Goal: Task Accomplishment & Management: Complete application form

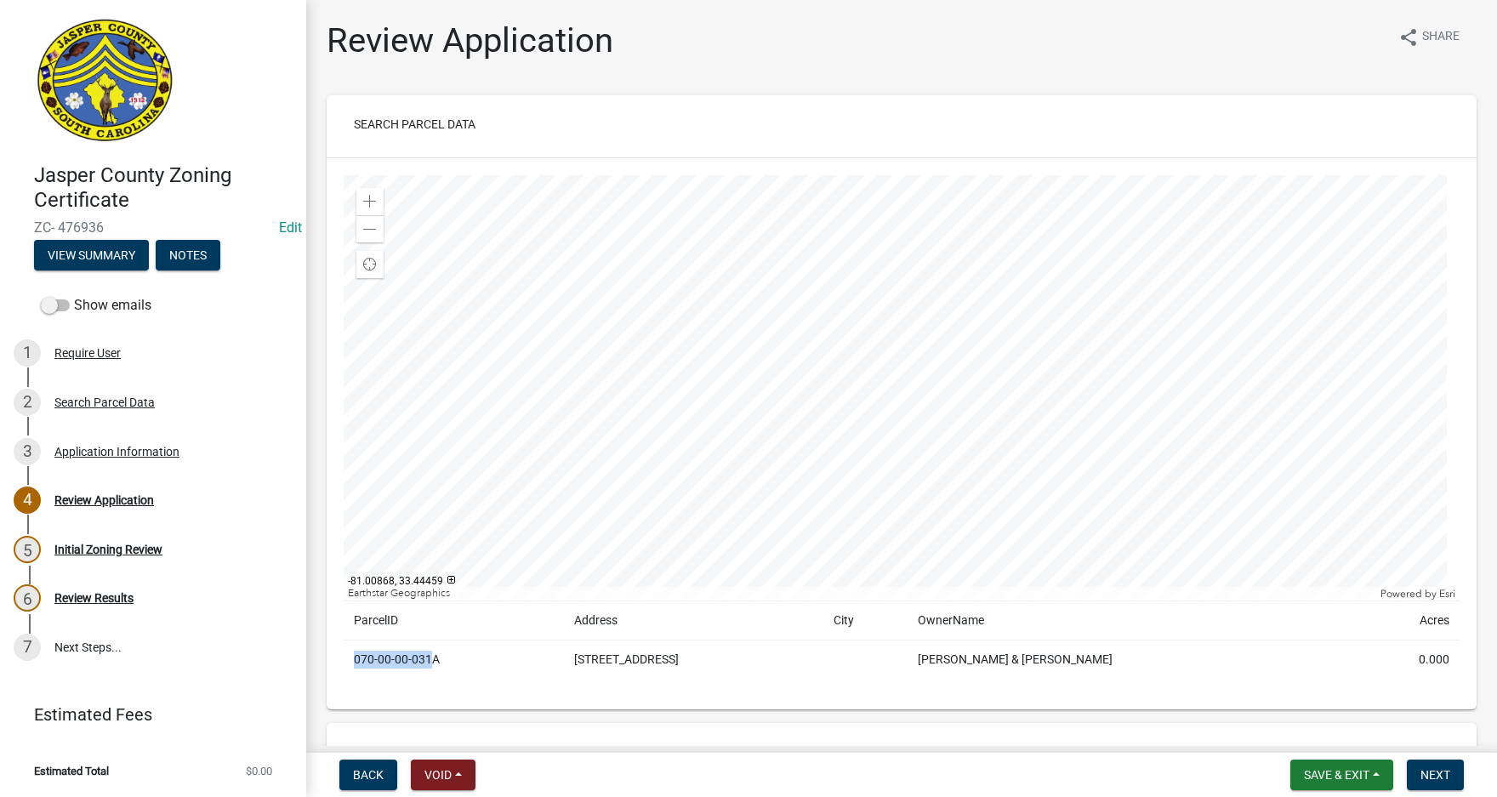
drag, startPoint x: 353, startPoint y: 659, endPoint x: 431, endPoint y: 672, distance: 79.3
click at [431, 672] on td "070-00-00-031A" at bounding box center [454, 659] width 220 height 39
copy td "[PHONE_NUMBER]"
click at [113, 394] on div "2 Search Parcel Data" at bounding box center [146, 402] width 265 height 27
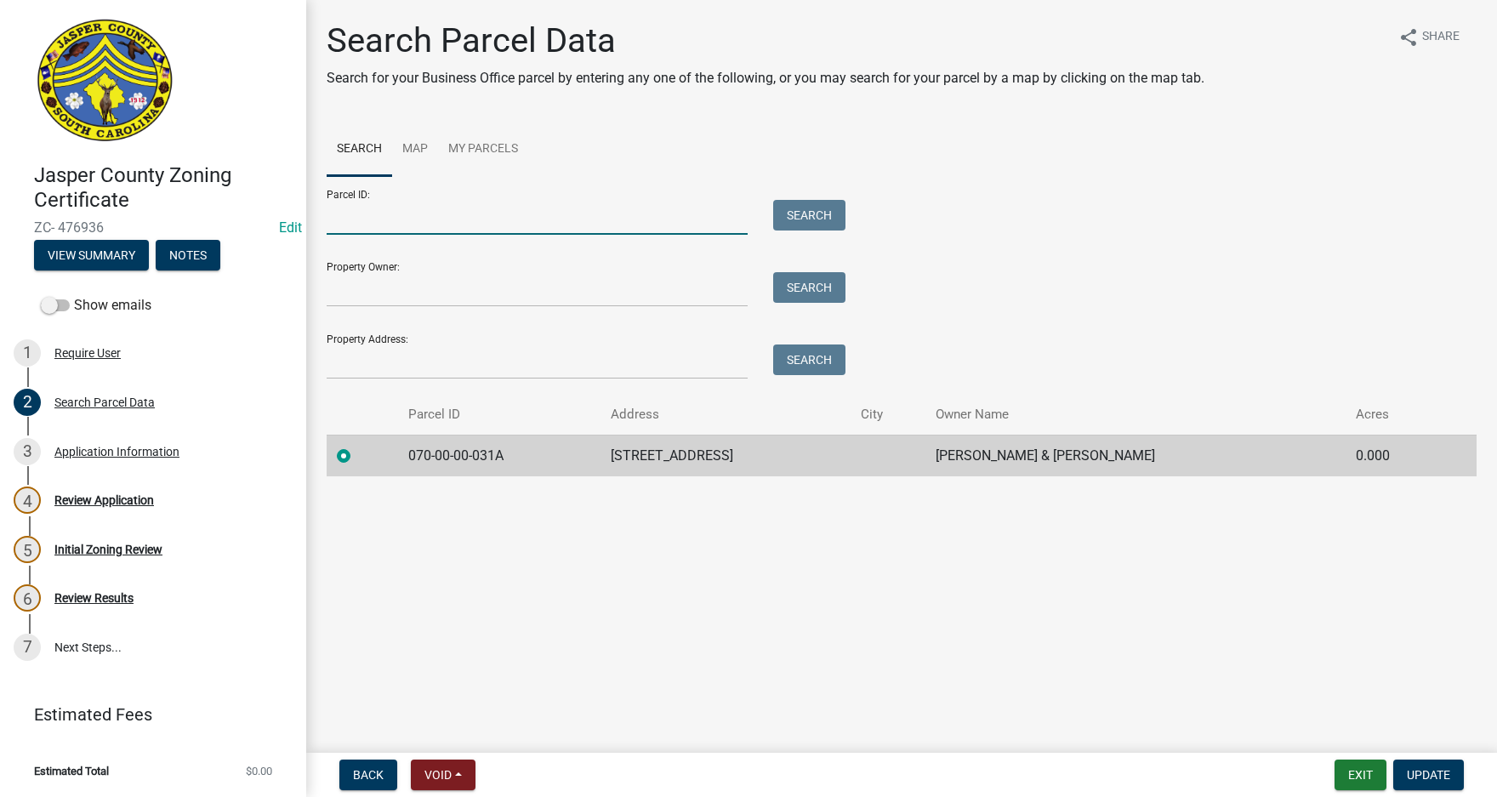
click at [387, 217] on input "Parcel ID:" at bounding box center [537, 217] width 421 height 35
paste input "[PHONE_NUMBER]"
type input "[PHONE_NUMBER]"
click at [817, 202] on button "Search" at bounding box center [809, 215] width 72 height 31
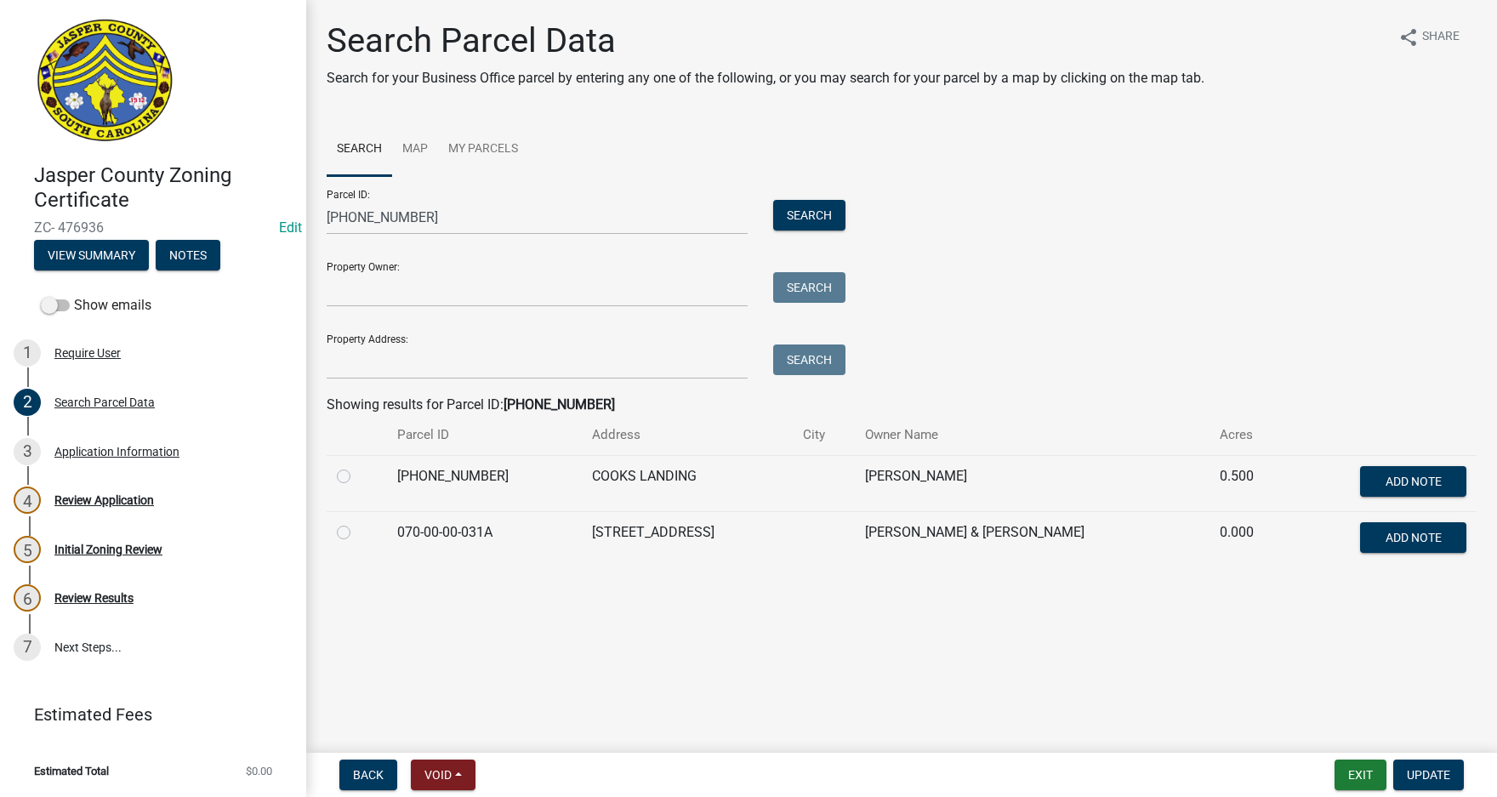
click at [357, 466] on label at bounding box center [357, 466] width 0 height 0
click at [357, 475] on input "radio" at bounding box center [362, 471] width 11 height 11
radio input "true"
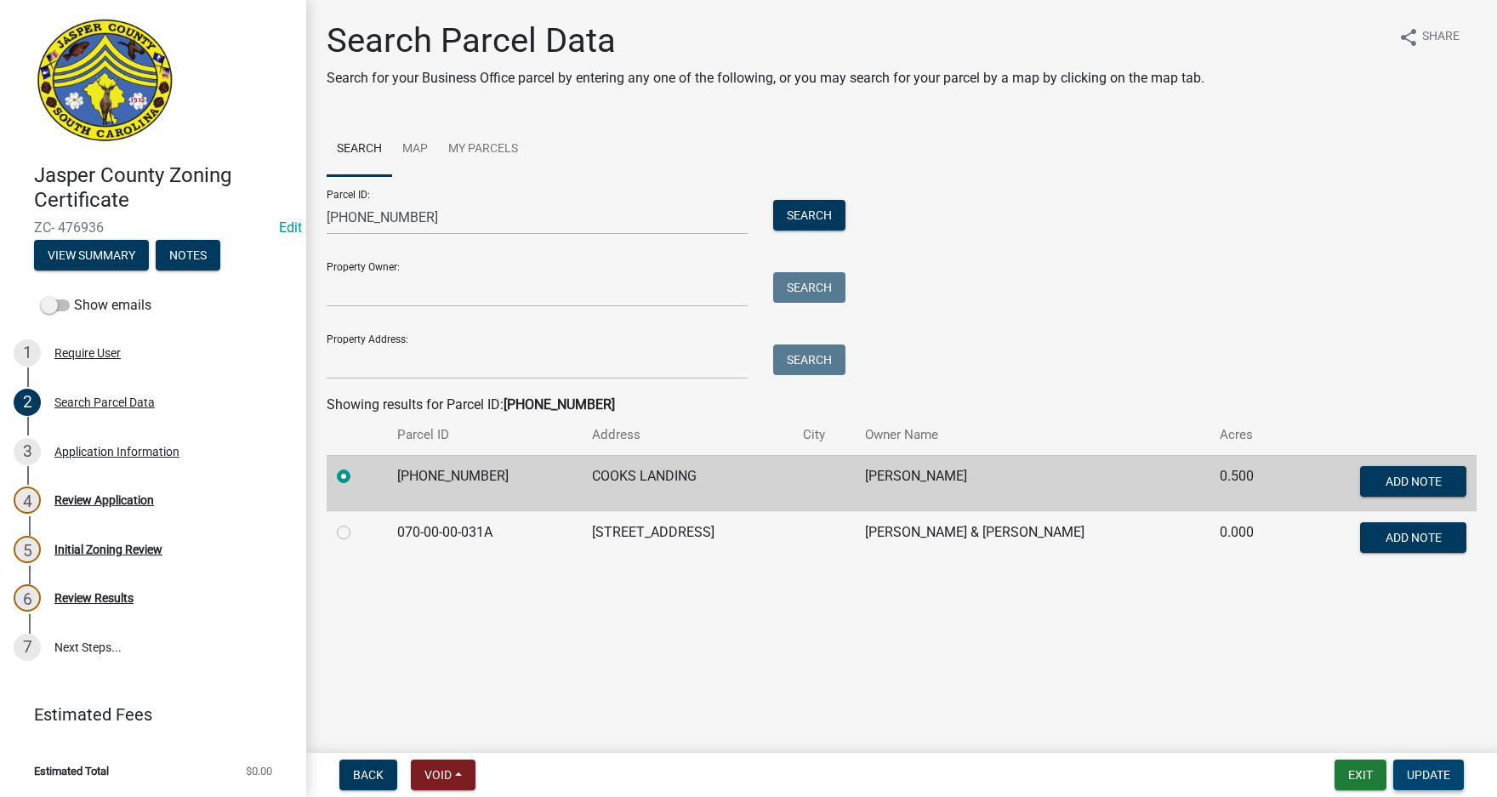
click at [1450, 771] on button "Update" at bounding box center [1428, 775] width 71 height 31
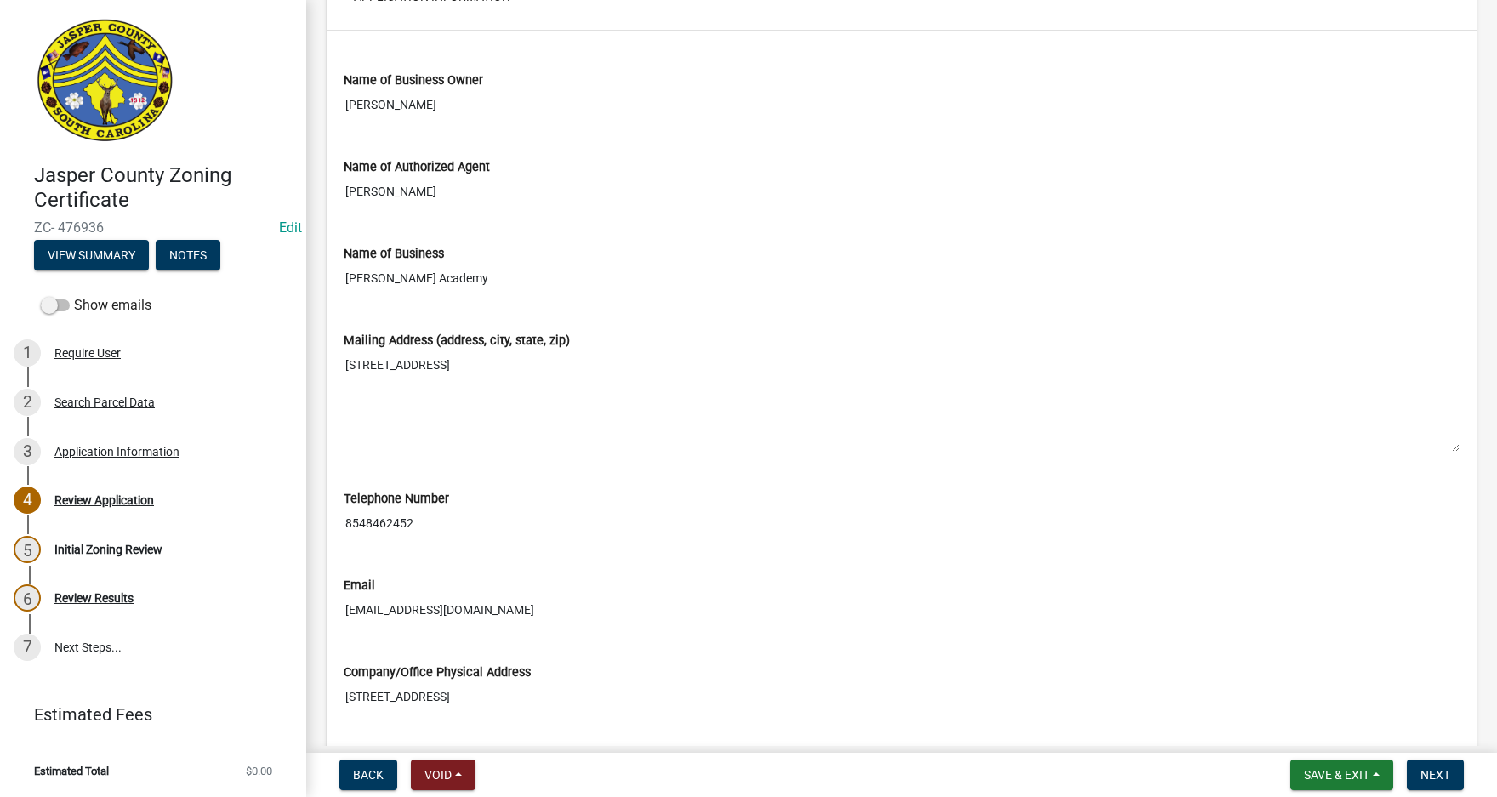
scroll to position [793, 0]
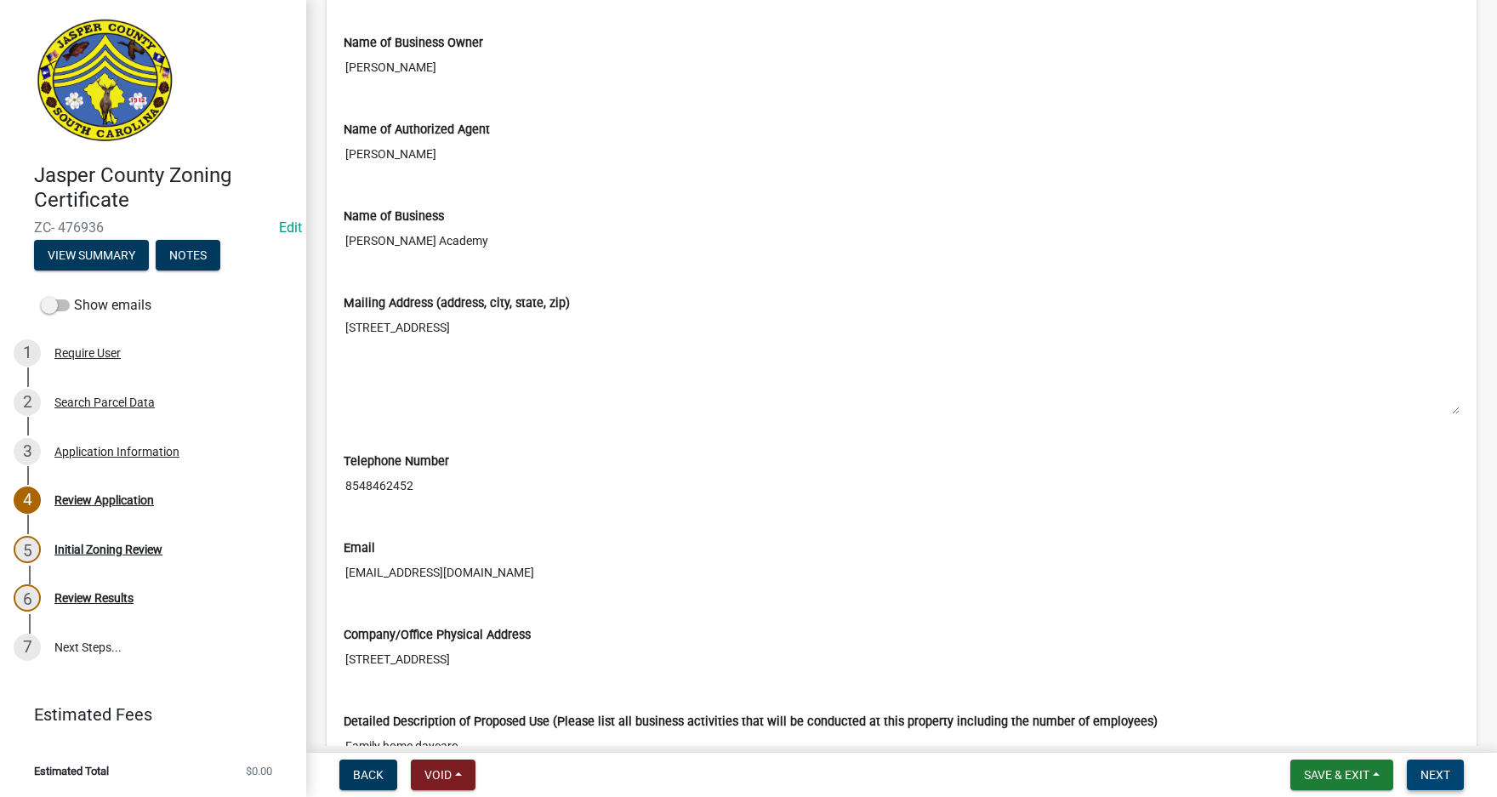
click at [1448, 776] on span "Next" at bounding box center [1435, 775] width 30 height 14
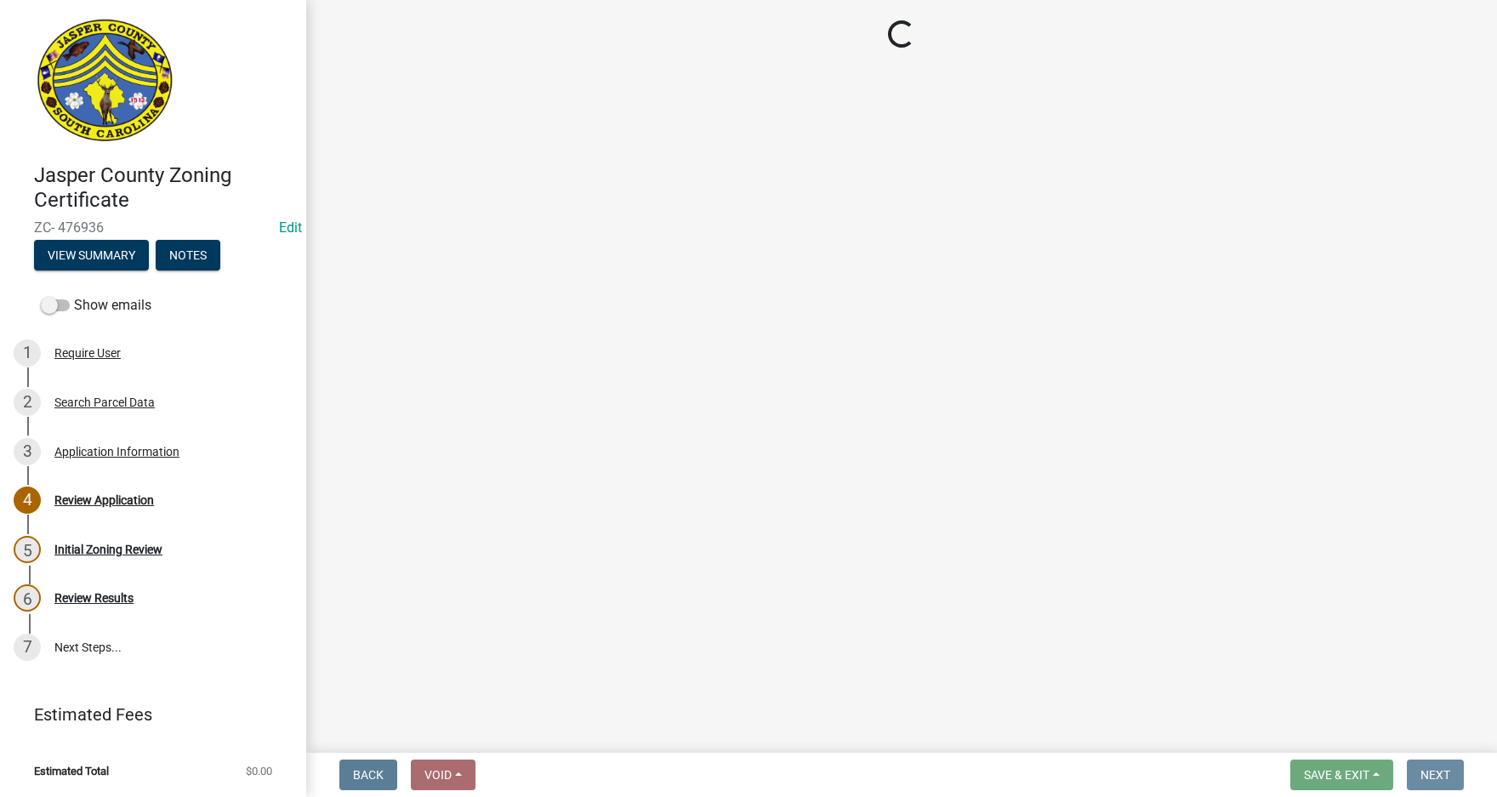
scroll to position [0, 0]
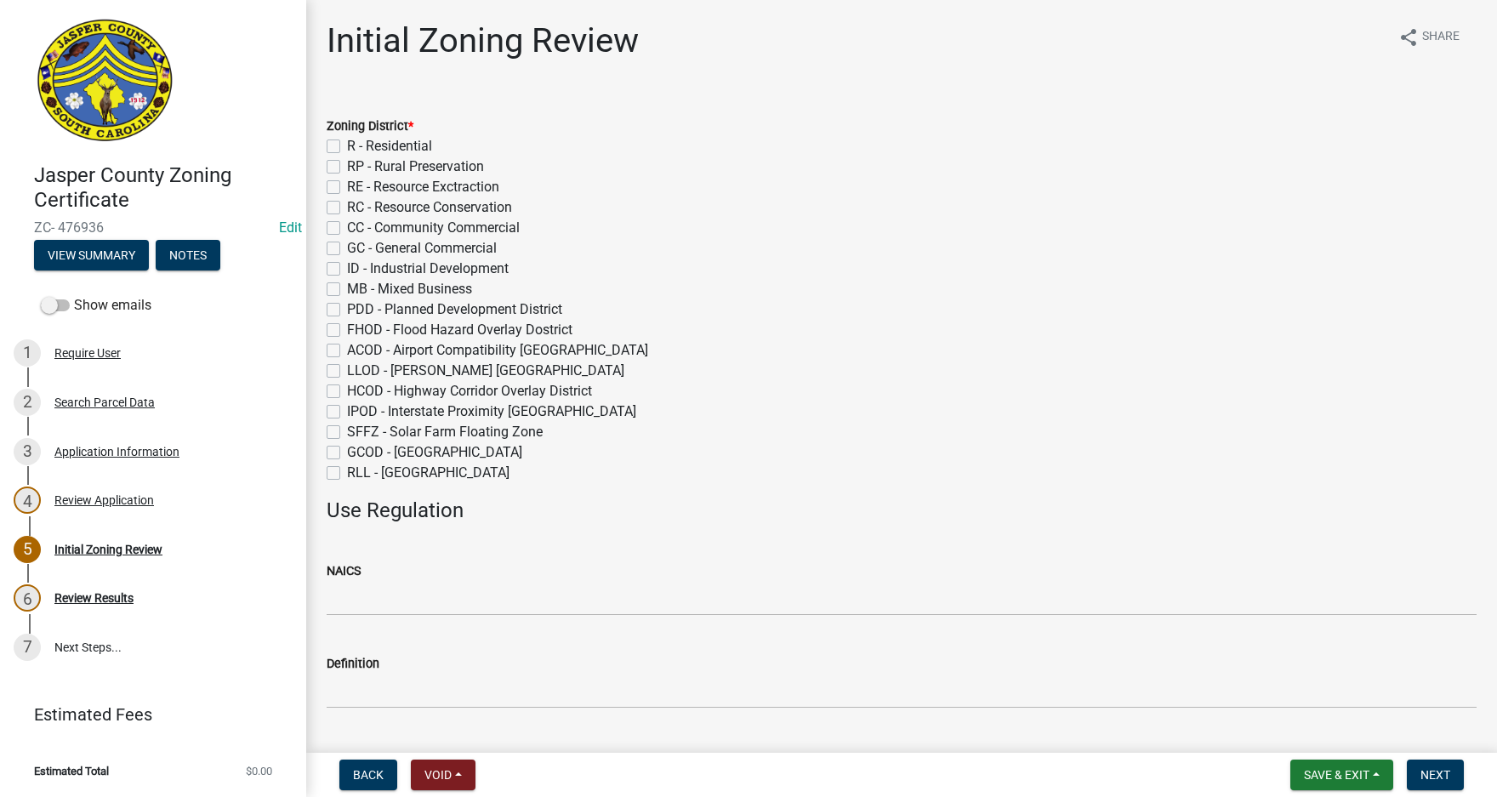
click at [347, 143] on label "R - Residential" at bounding box center [389, 146] width 85 height 20
click at [347, 143] on input "R - Residential" at bounding box center [352, 141] width 11 height 11
checkbox input "true"
checkbox input "false"
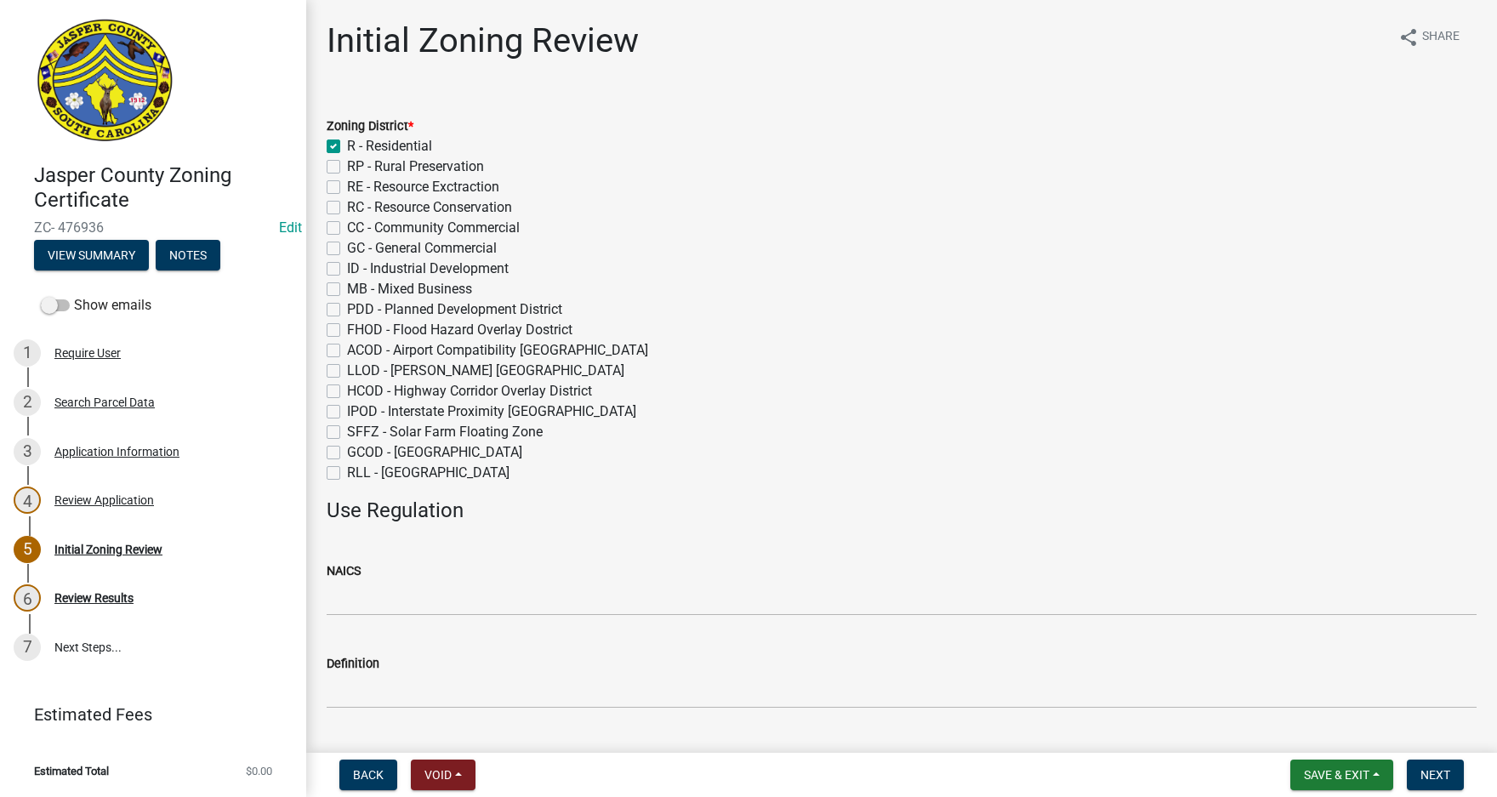
checkbox input "false"
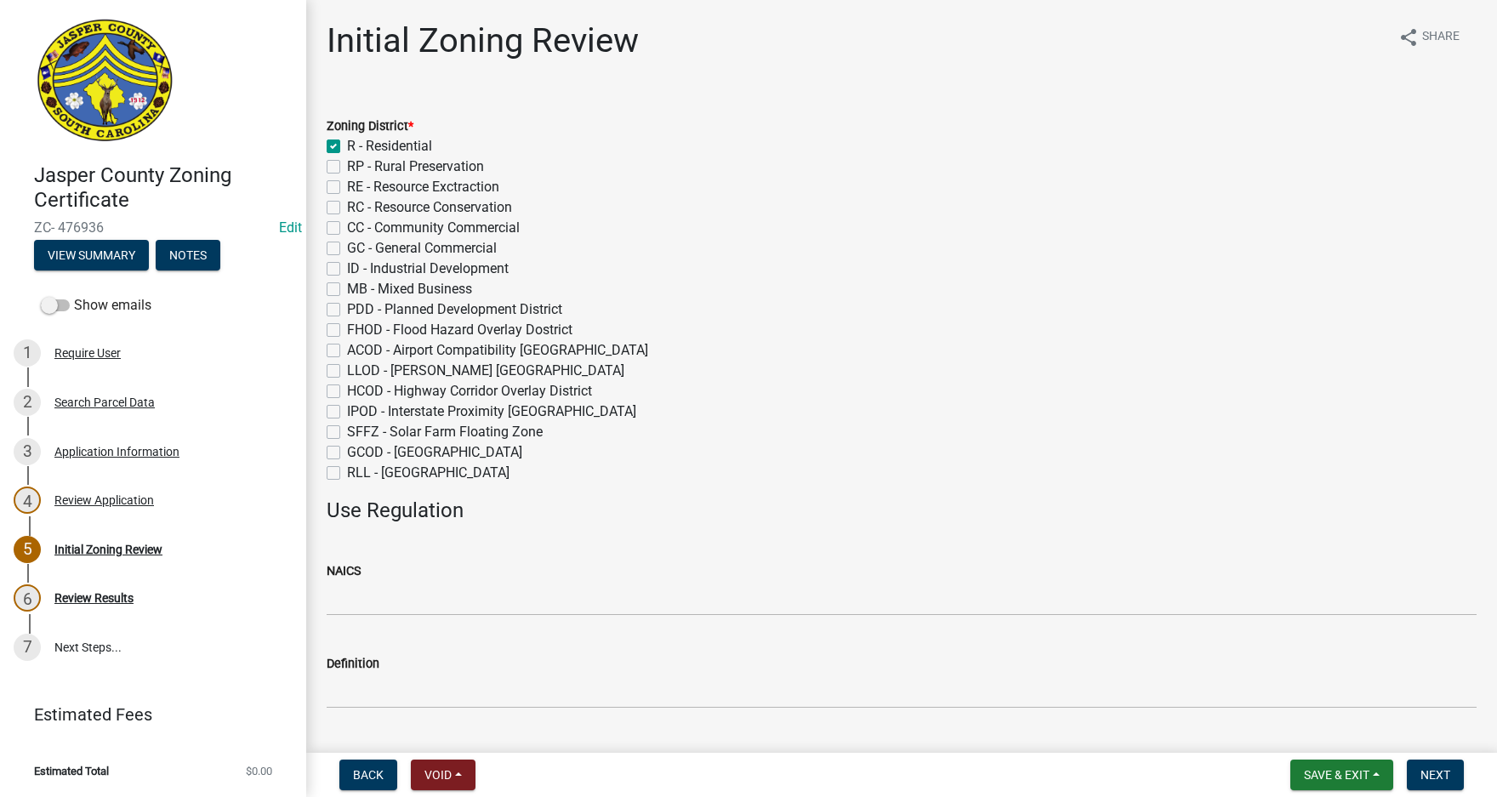
checkbox input "false"
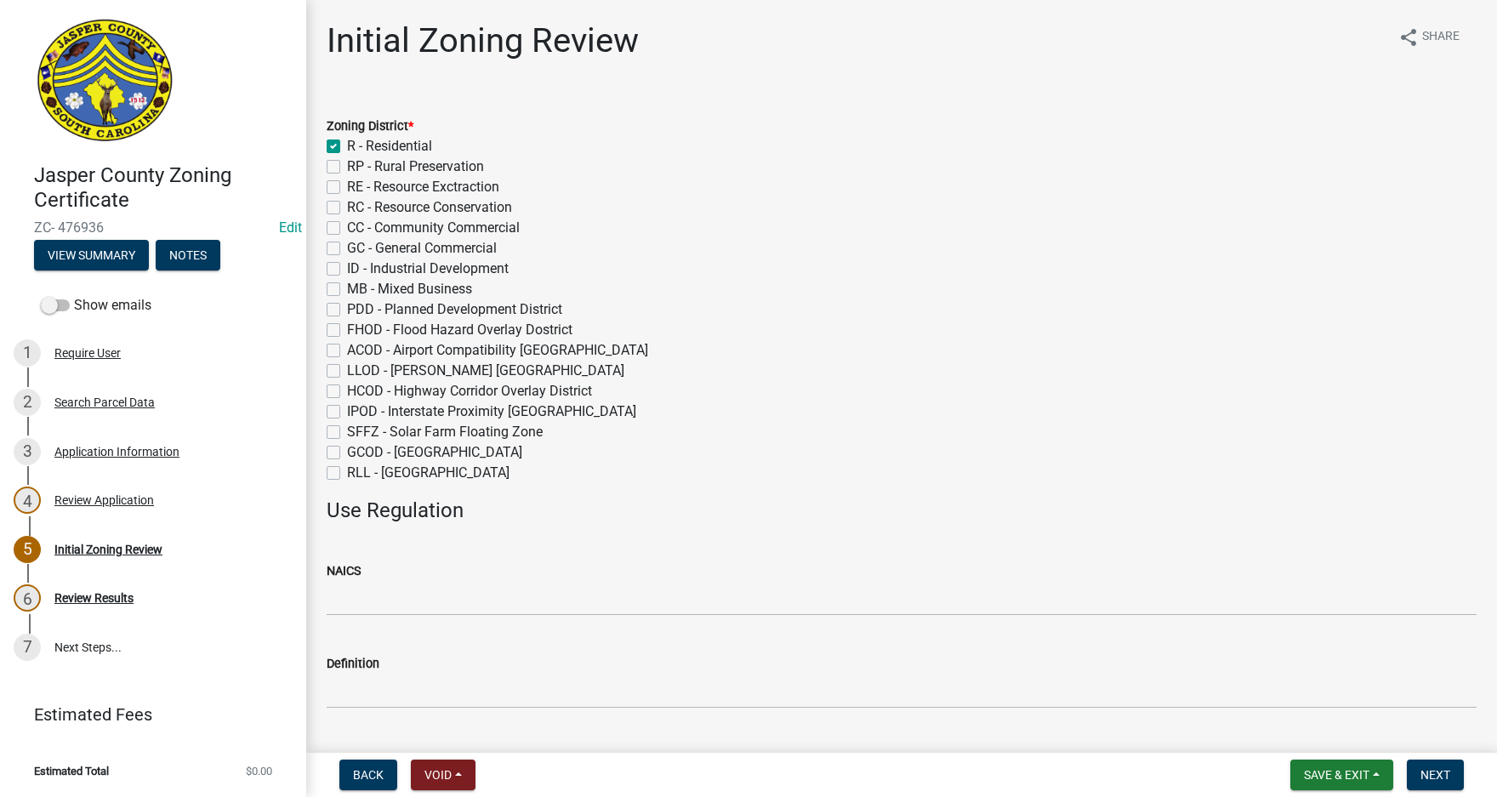
checkbox input "false"
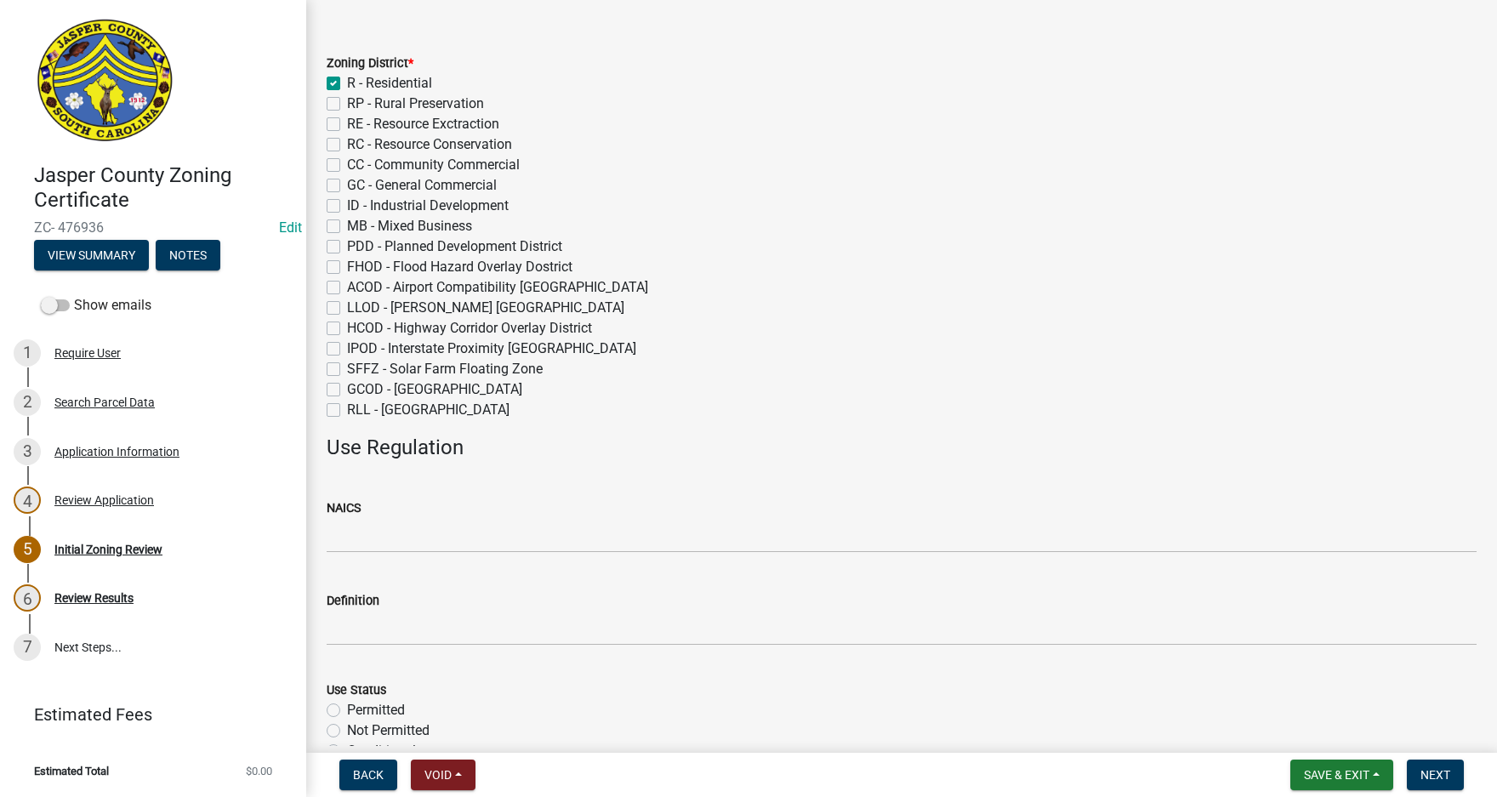
scroll to position [255, 0]
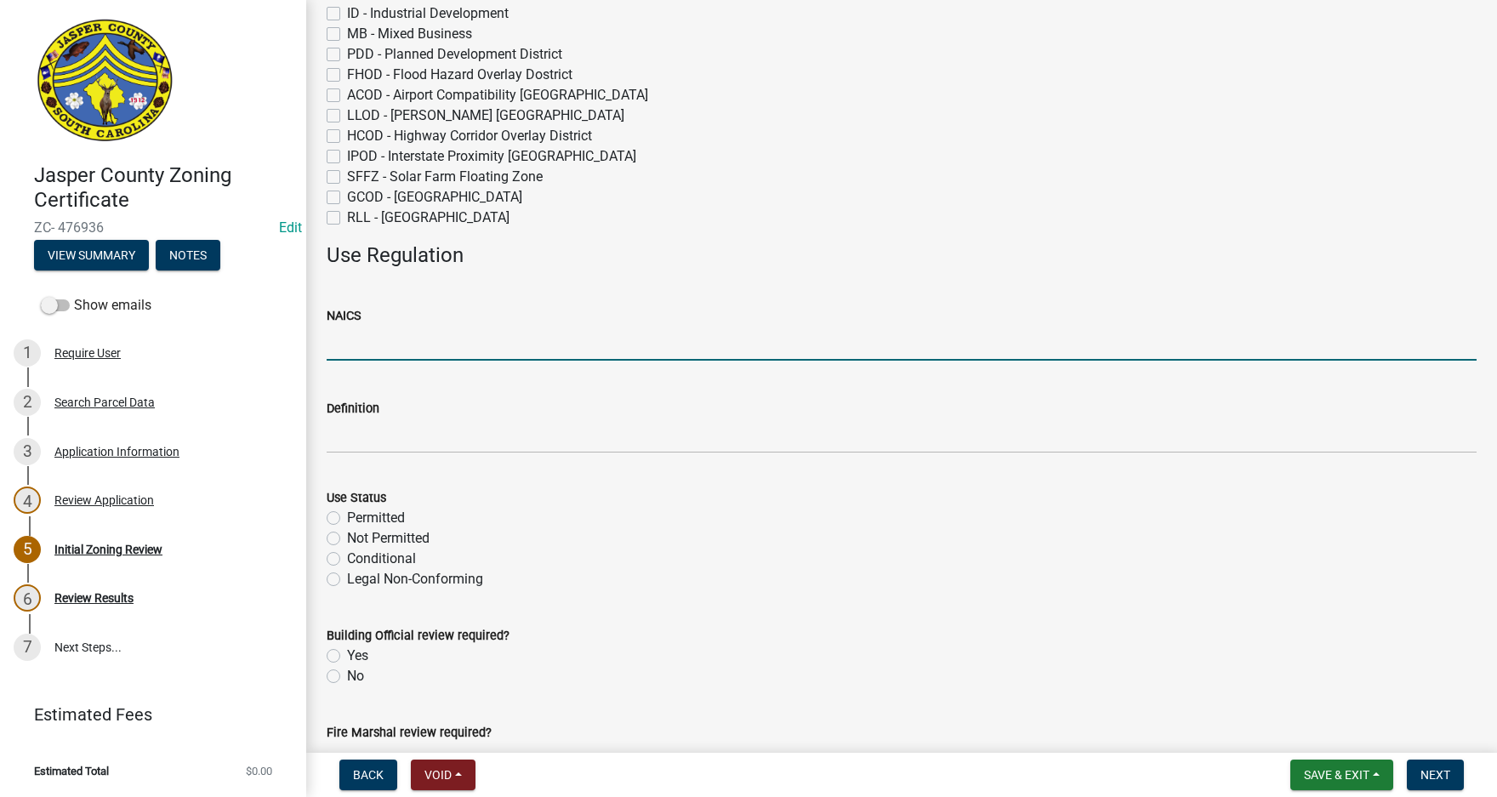
click at [368, 344] on input "NAICS" at bounding box center [902, 343] width 1150 height 35
type input "NA"
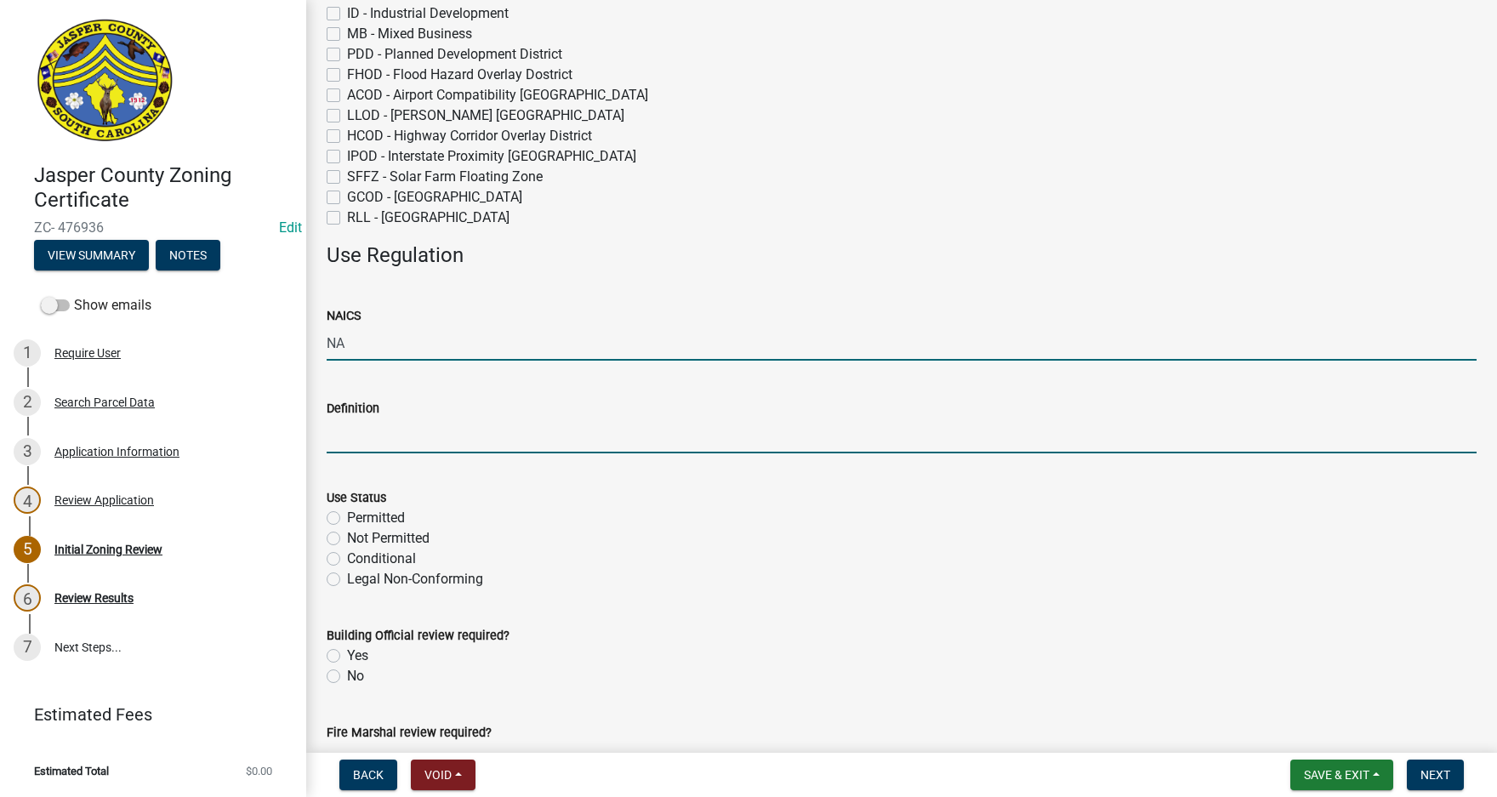
click at [376, 436] on input "Definition" at bounding box center [902, 435] width 1150 height 35
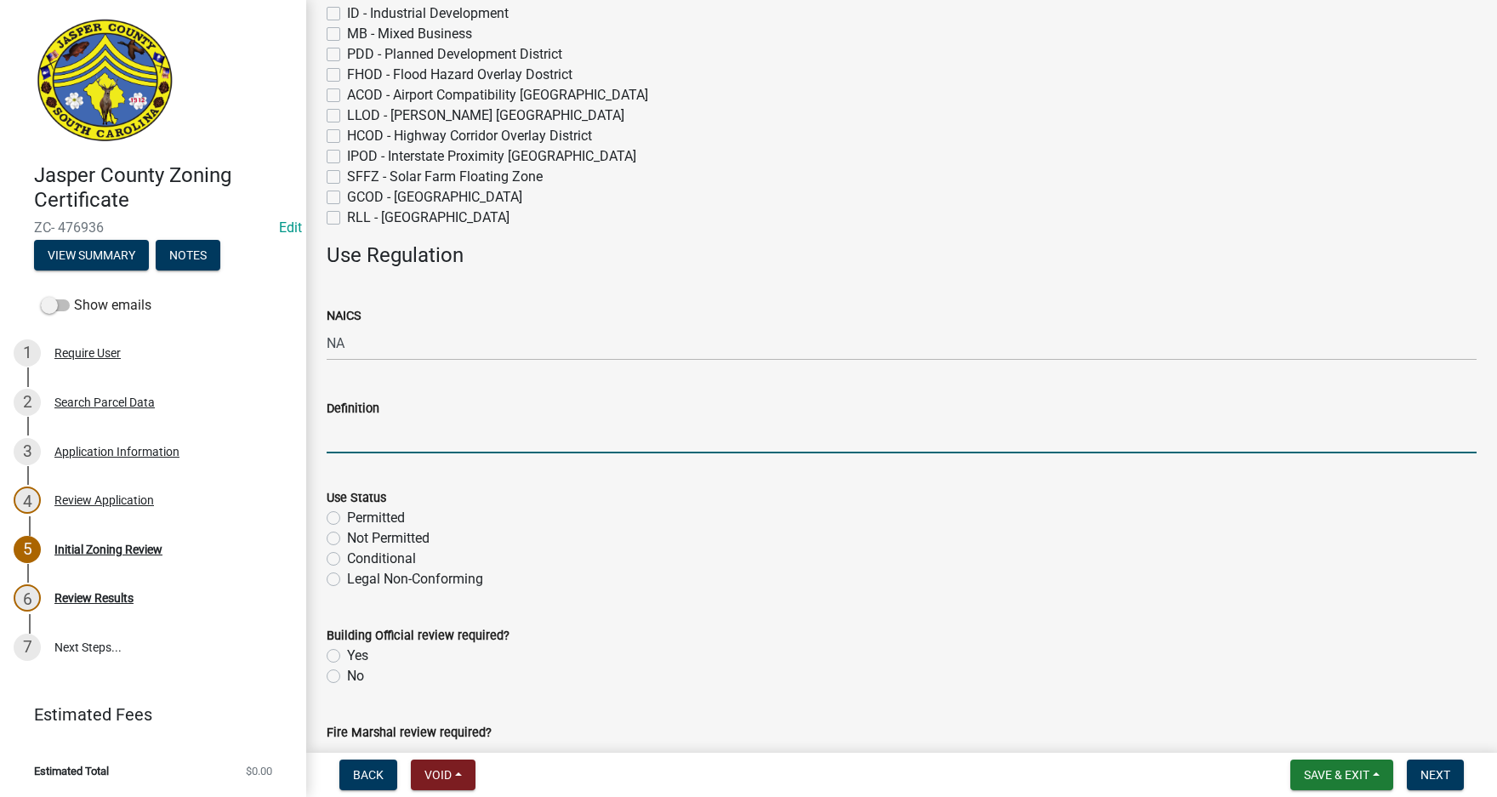
type input "[DATE] Care Home"
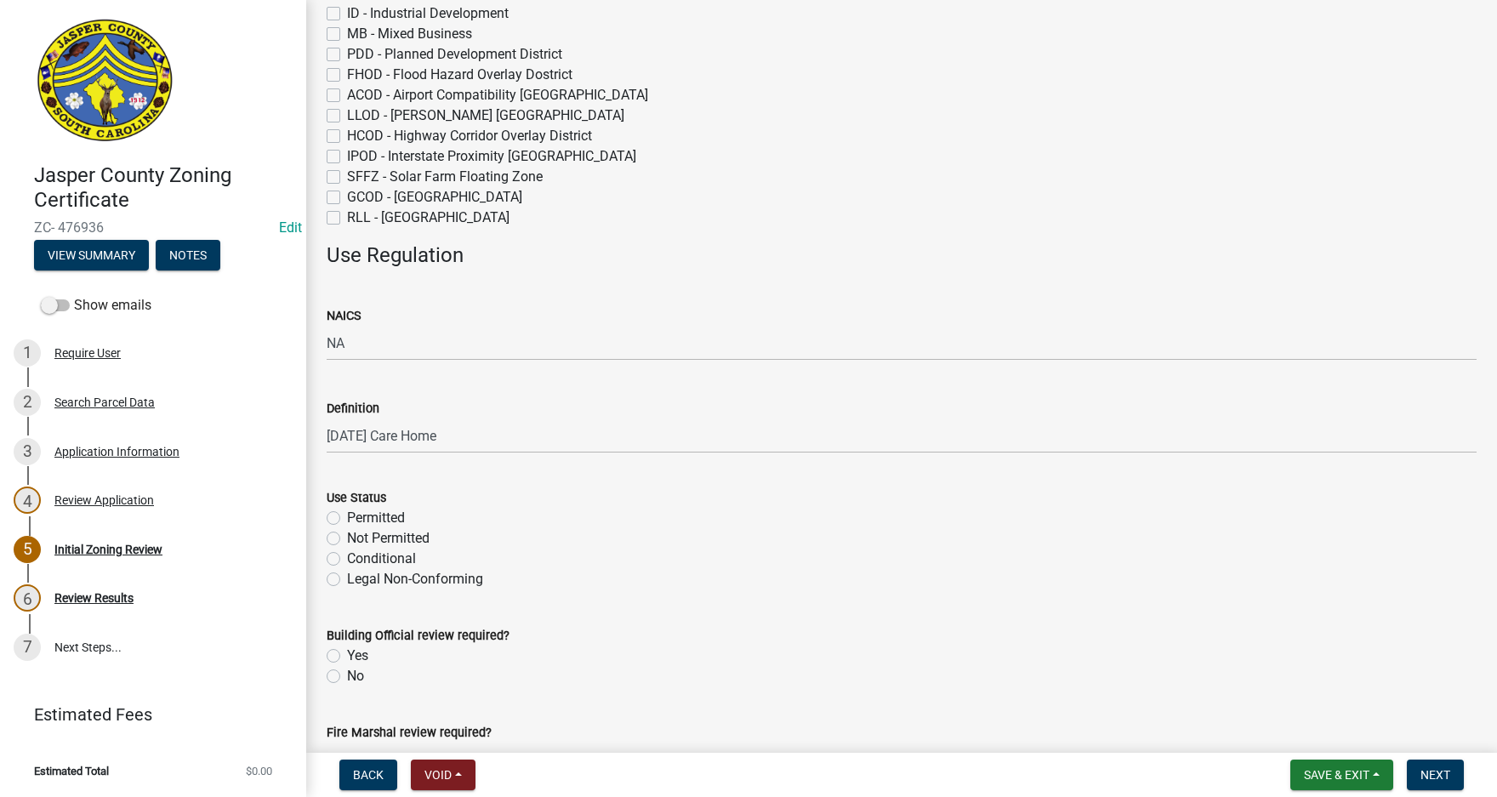
click at [347, 516] on label "Permitted" at bounding box center [376, 518] width 58 height 20
click at [347, 516] on input "Permitted" at bounding box center [352, 513] width 11 height 11
radio input "true"
click at [347, 675] on label "No" at bounding box center [355, 676] width 17 height 20
click at [347, 675] on input "No" at bounding box center [352, 671] width 11 height 11
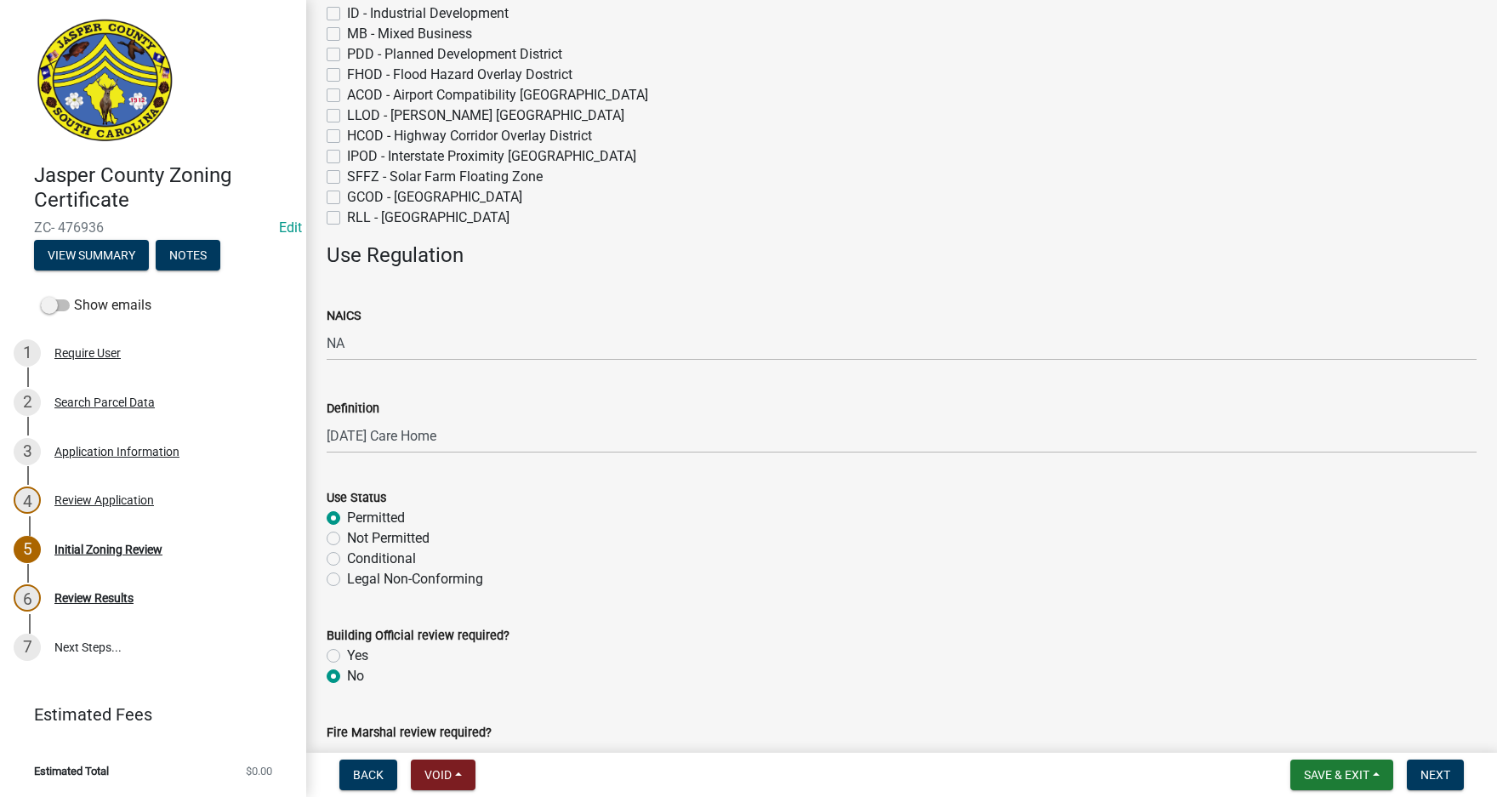
radio input "true"
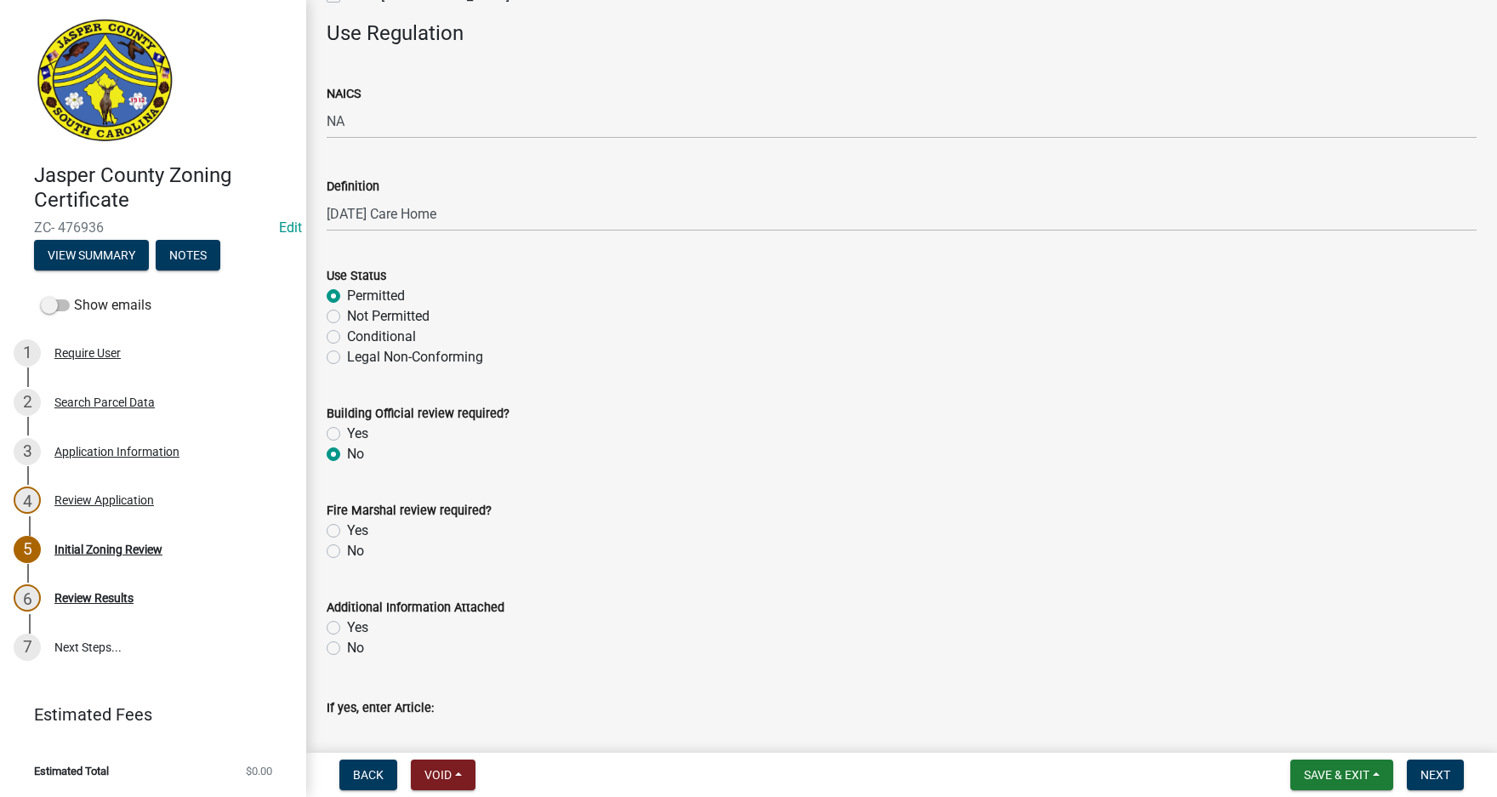
scroll to position [595, 0]
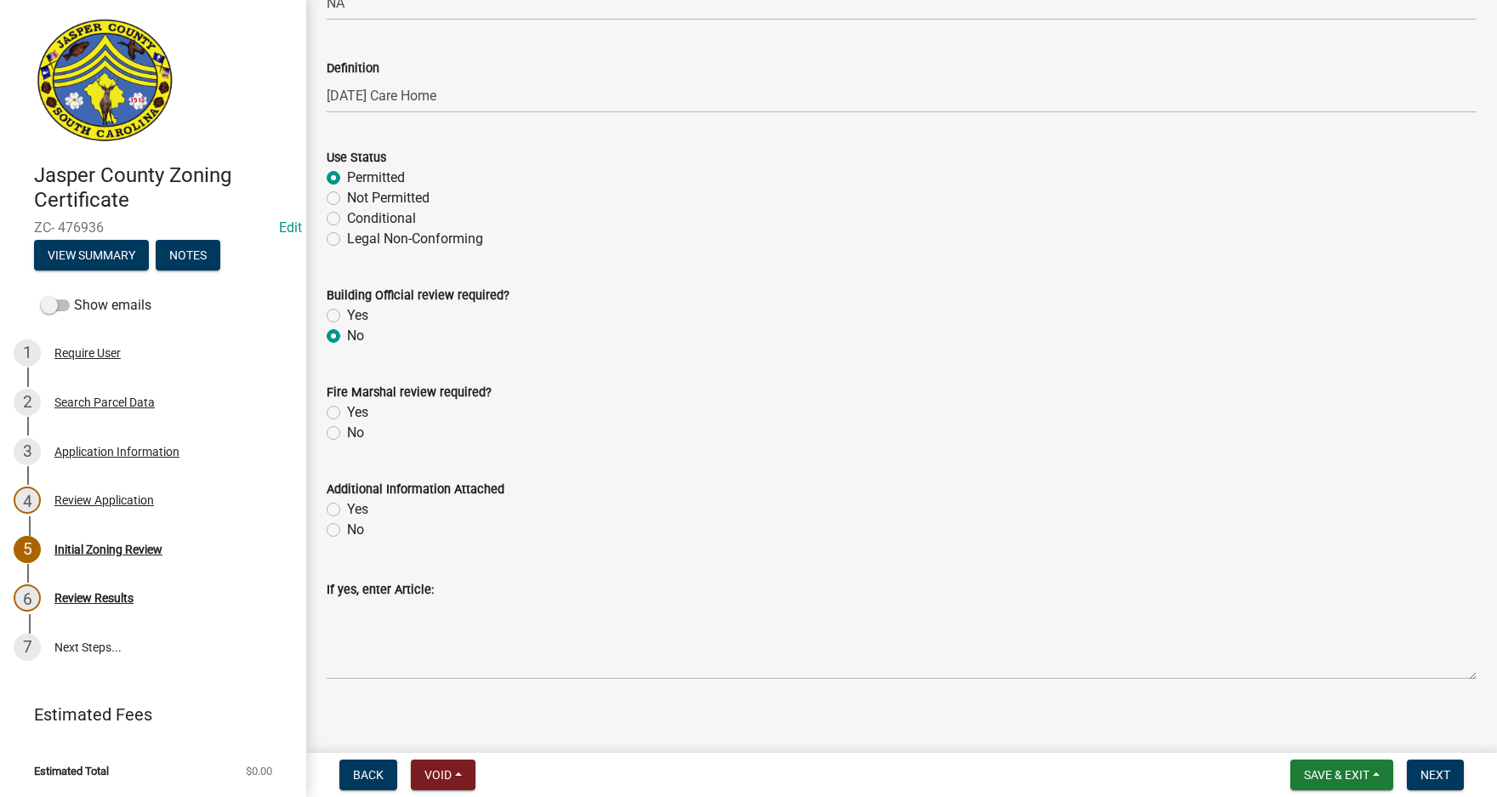
click at [347, 432] on label "No" at bounding box center [355, 433] width 17 height 20
click at [347, 432] on input "No" at bounding box center [352, 428] width 11 height 11
radio input "true"
click at [347, 528] on label "No" at bounding box center [355, 530] width 17 height 20
click at [347, 528] on input "No" at bounding box center [352, 525] width 11 height 11
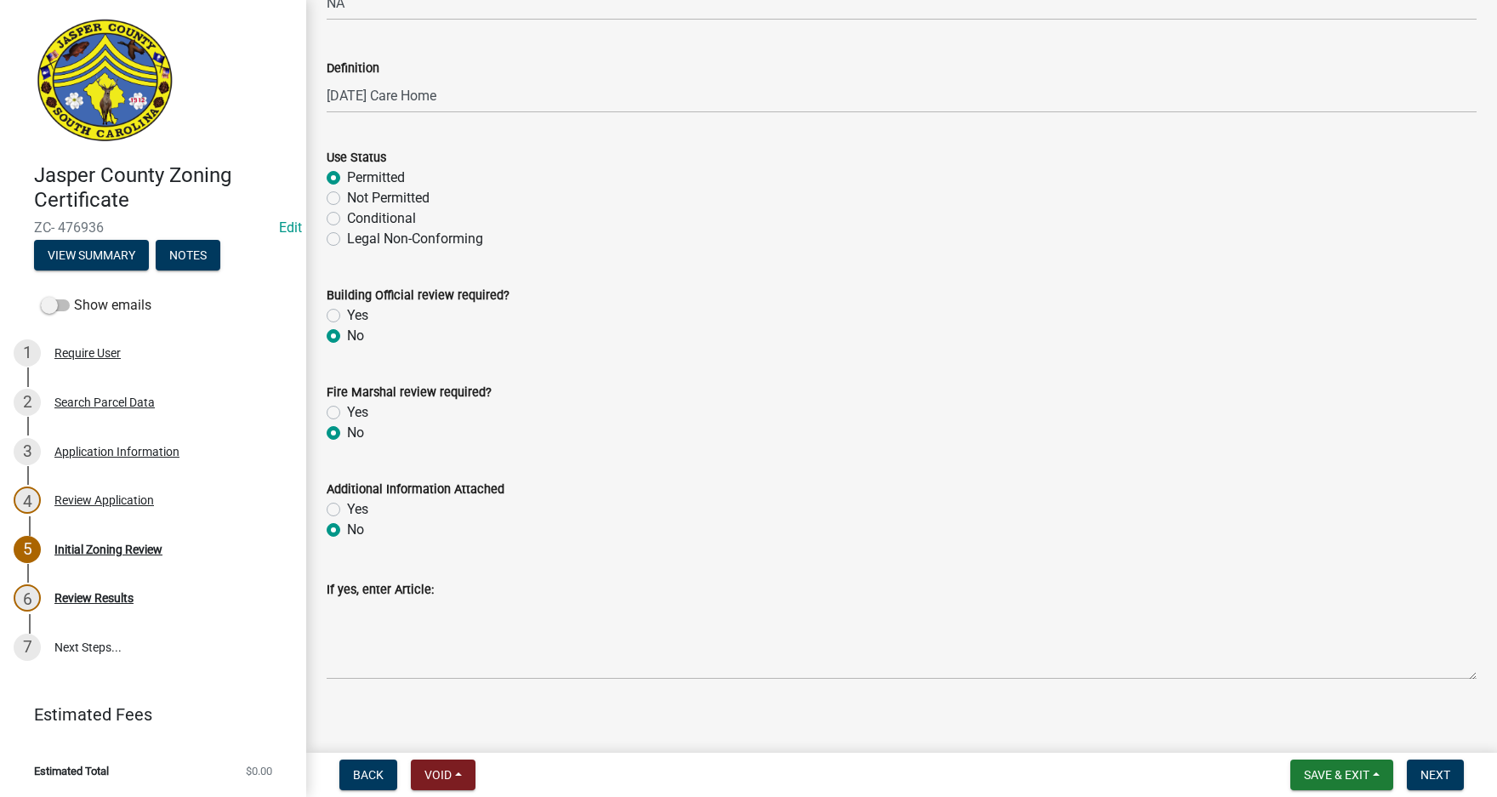
radio input "true"
click at [1438, 779] on span "Next" at bounding box center [1435, 775] width 30 height 14
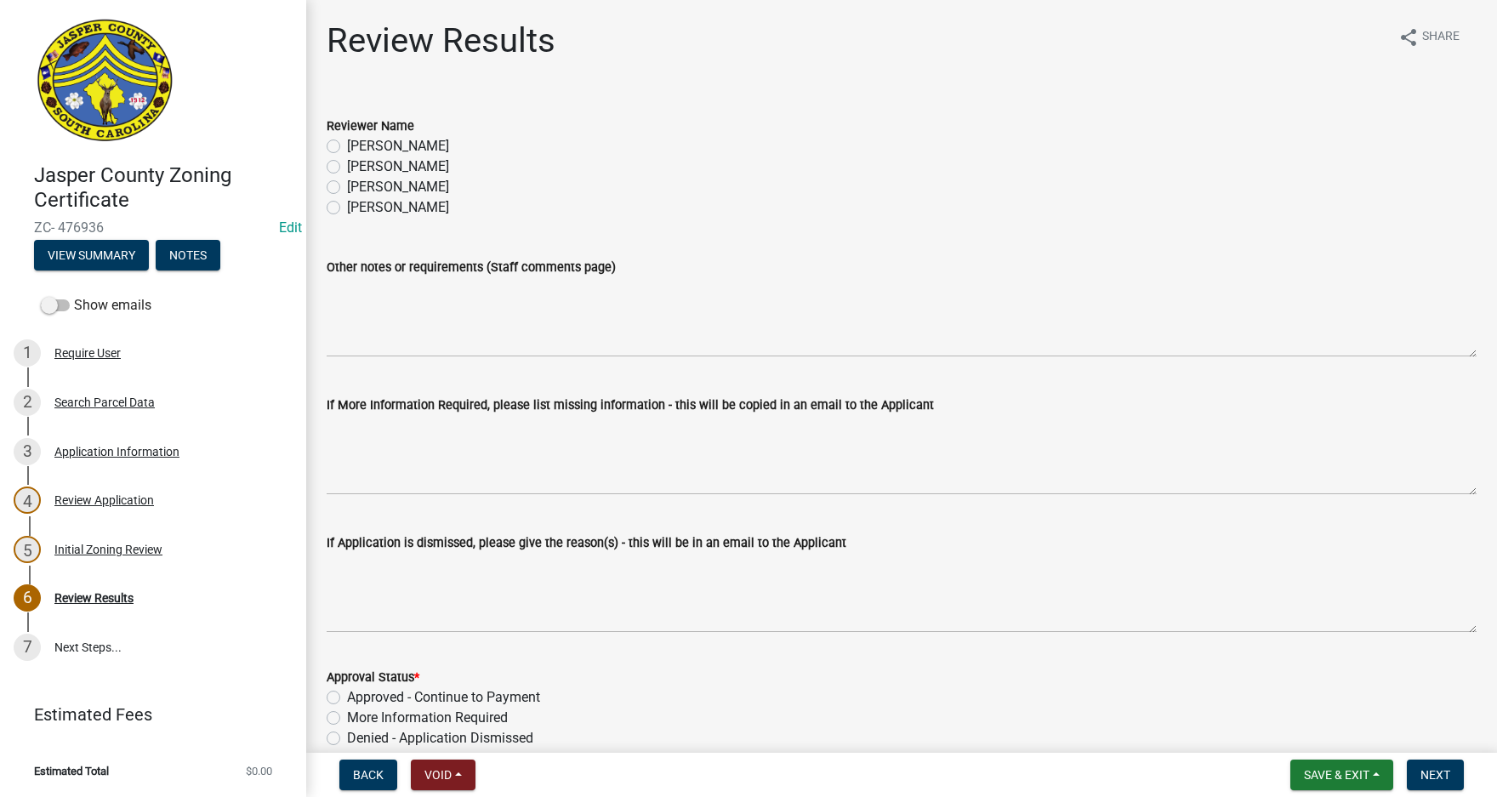
click at [347, 169] on label "[PERSON_NAME]" at bounding box center [398, 167] width 102 height 20
click at [347, 168] on input "[PERSON_NAME]" at bounding box center [352, 162] width 11 height 11
radio input "true"
click at [347, 692] on label "Approved - Continue to Payment" at bounding box center [443, 697] width 193 height 20
click at [347, 692] on input "Approved - Continue to Payment" at bounding box center [352, 692] width 11 height 11
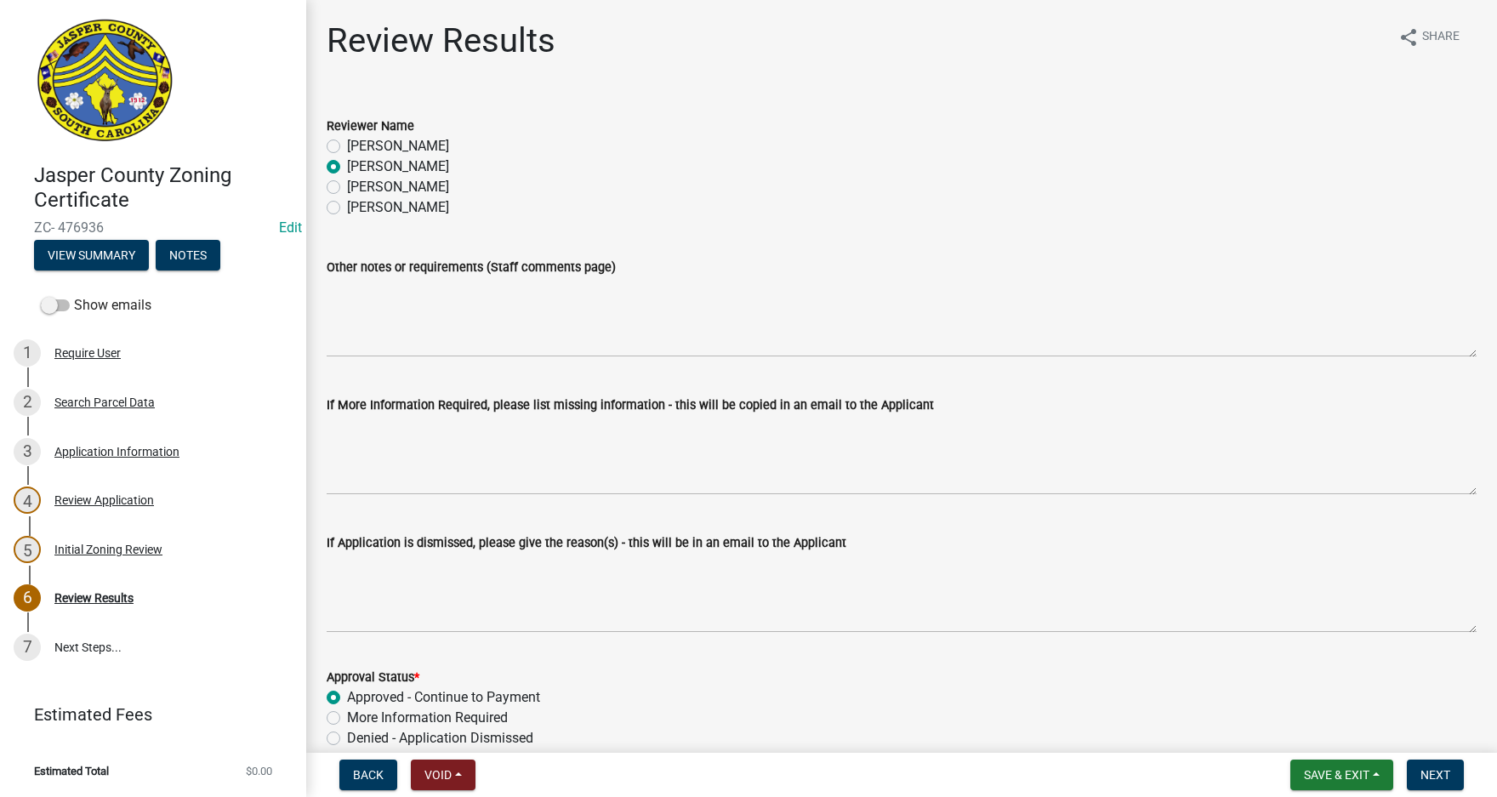
radio input "true"
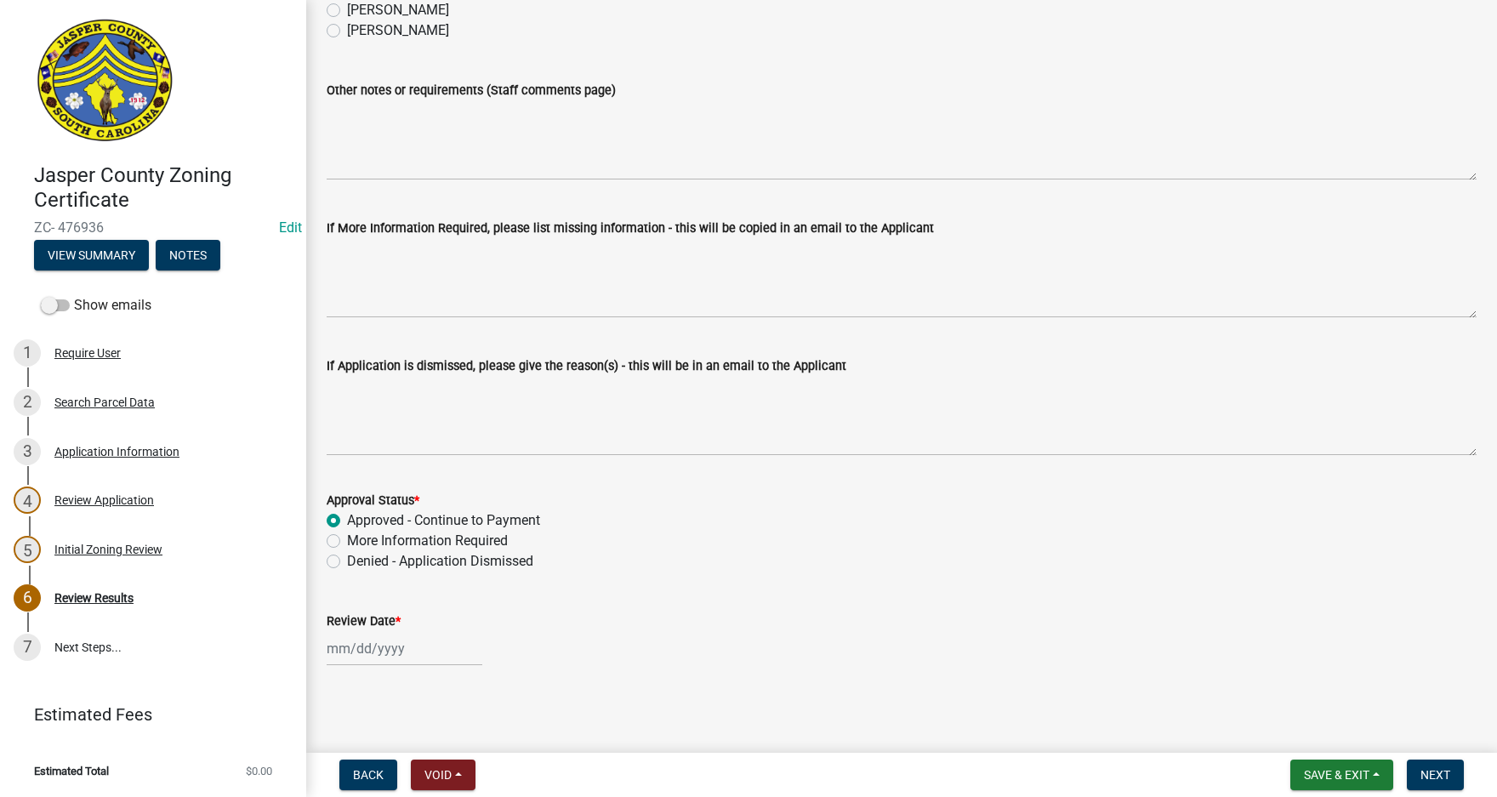
scroll to position [179, 0]
select select "9"
select select "2025"
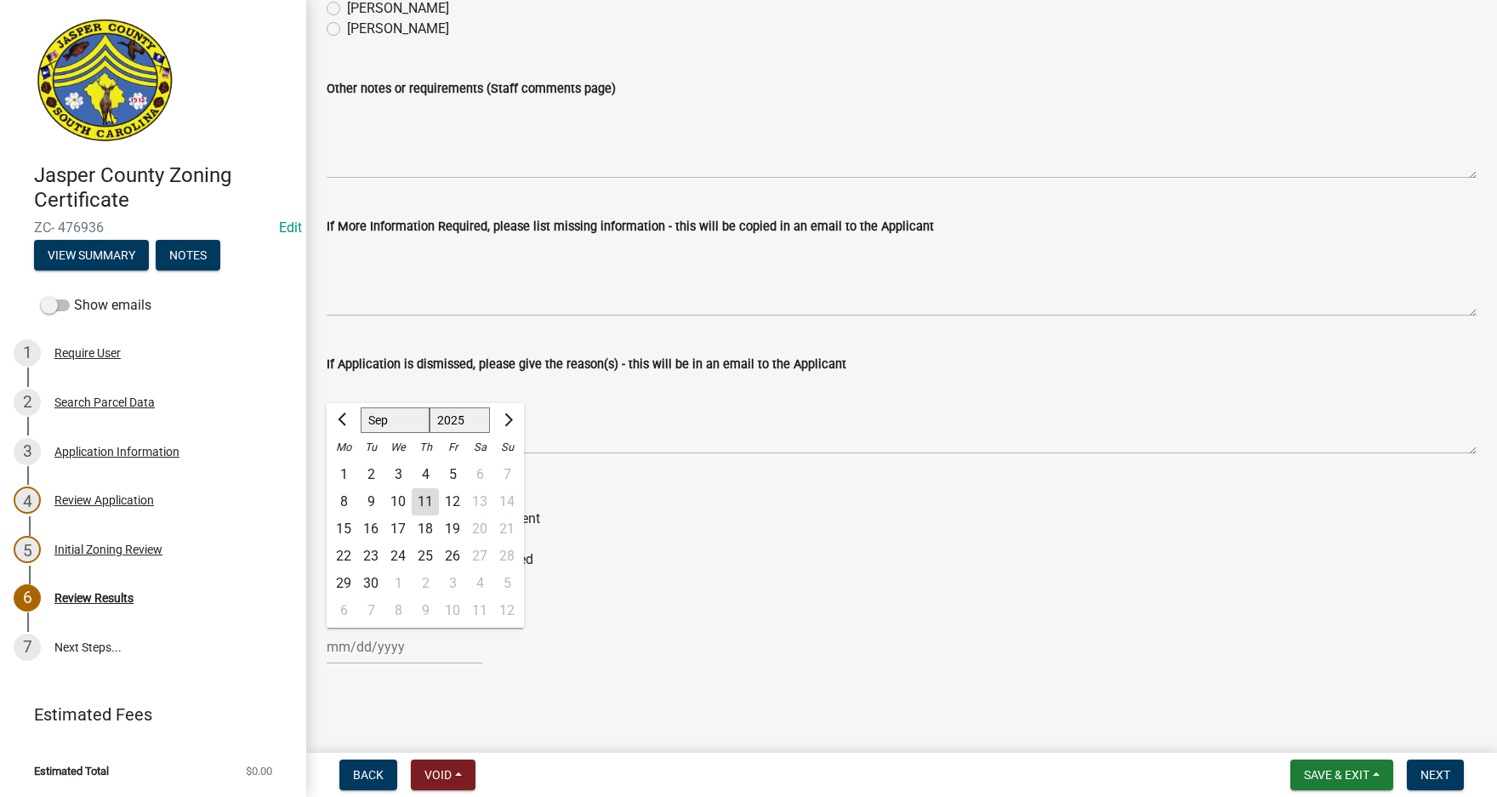
click at [379, 660] on div "[PERSON_NAME] Feb Mar Apr [PERSON_NAME][DATE] Oct Nov [DATE] 1526 1527 1528 152…" at bounding box center [405, 646] width 156 height 35
click at [434, 498] on div "11" at bounding box center [425, 501] width 27 height 27
type input "[DATE]"
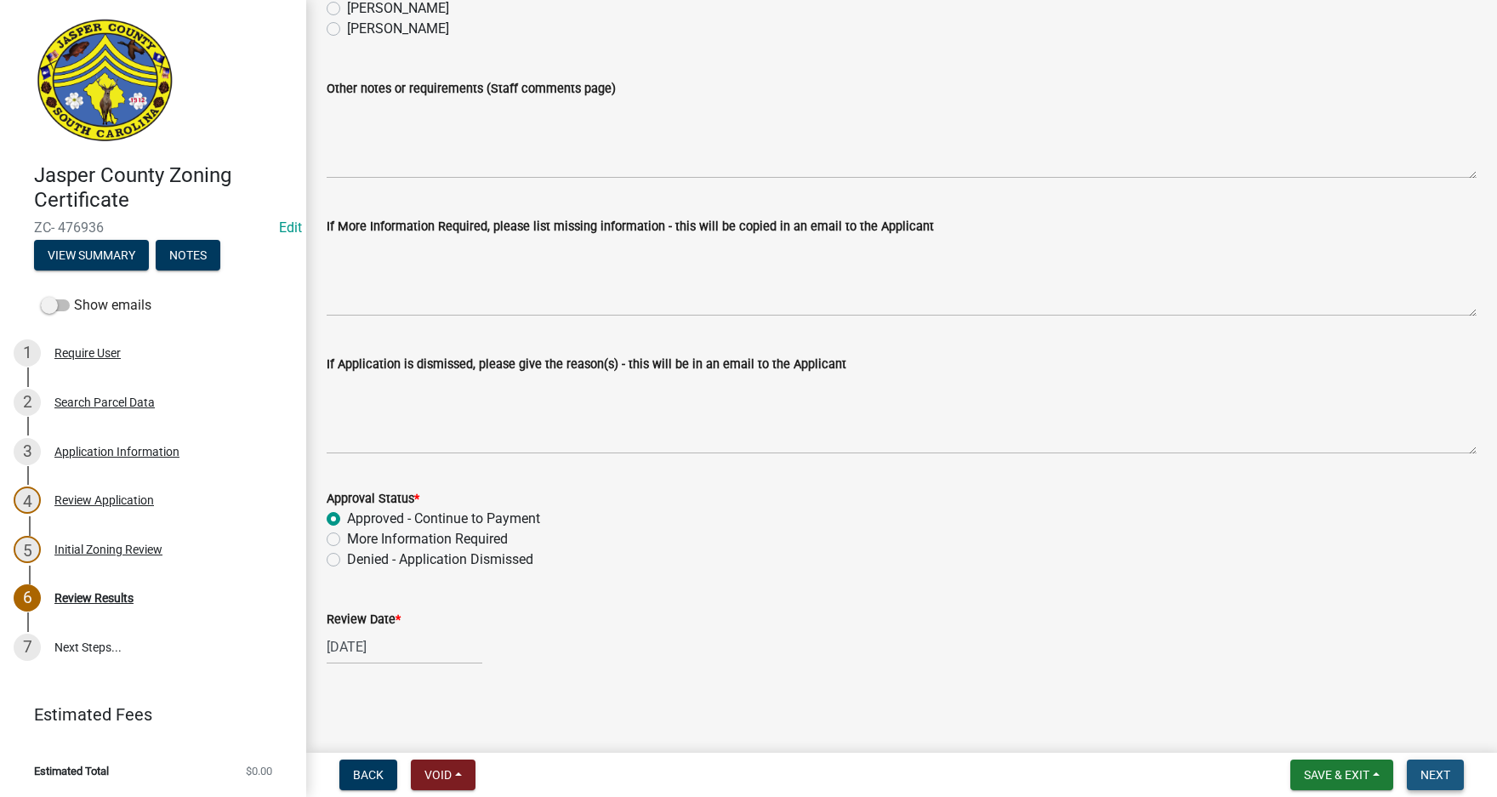
click at [1440, 771] on span "Next" at bounding box center [1435, 775] width 30 height 14
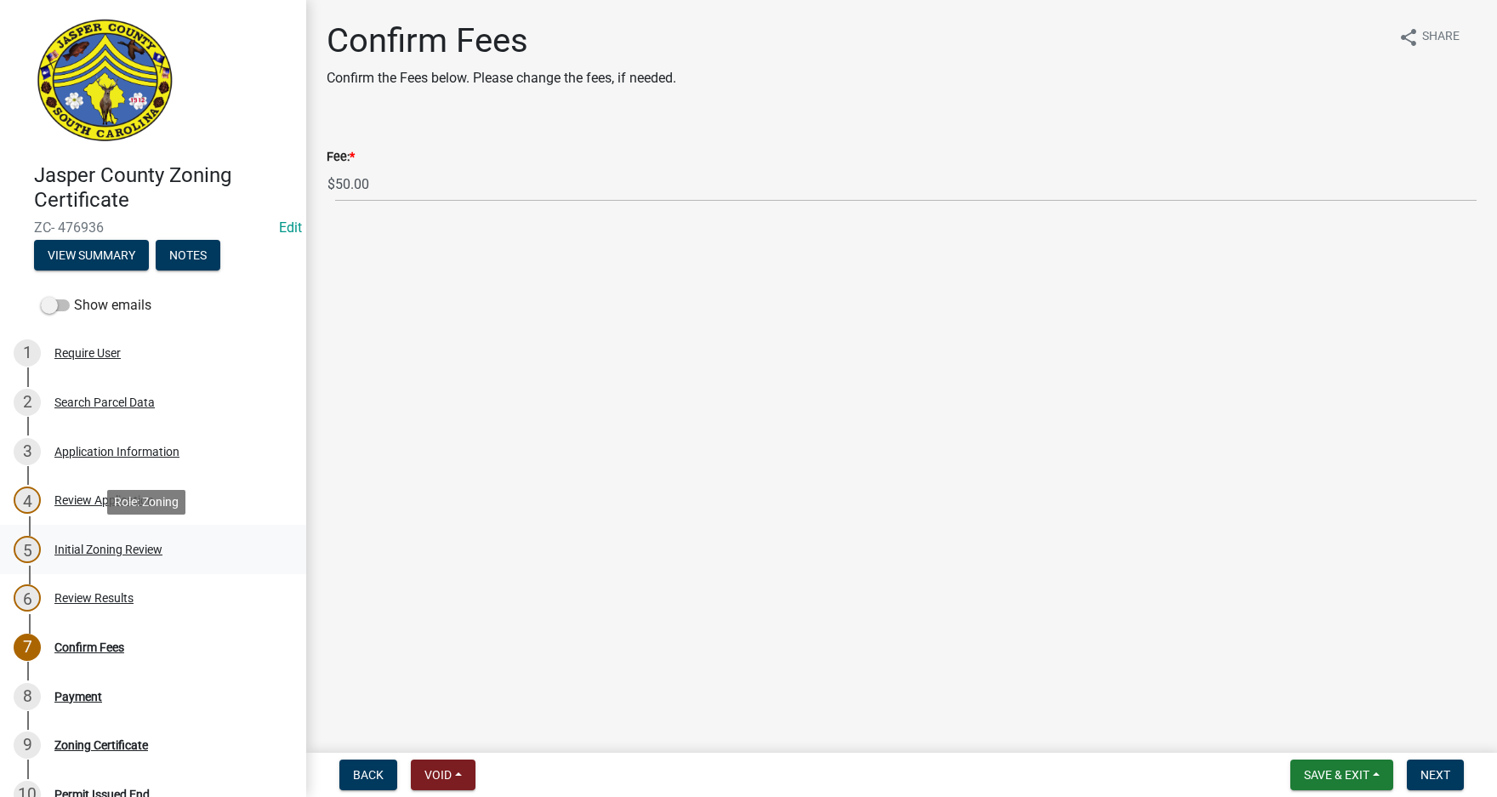
click at [119, 545] on div "Initial Zoning Review" at bounding box center [108, 550] width 108 height 12
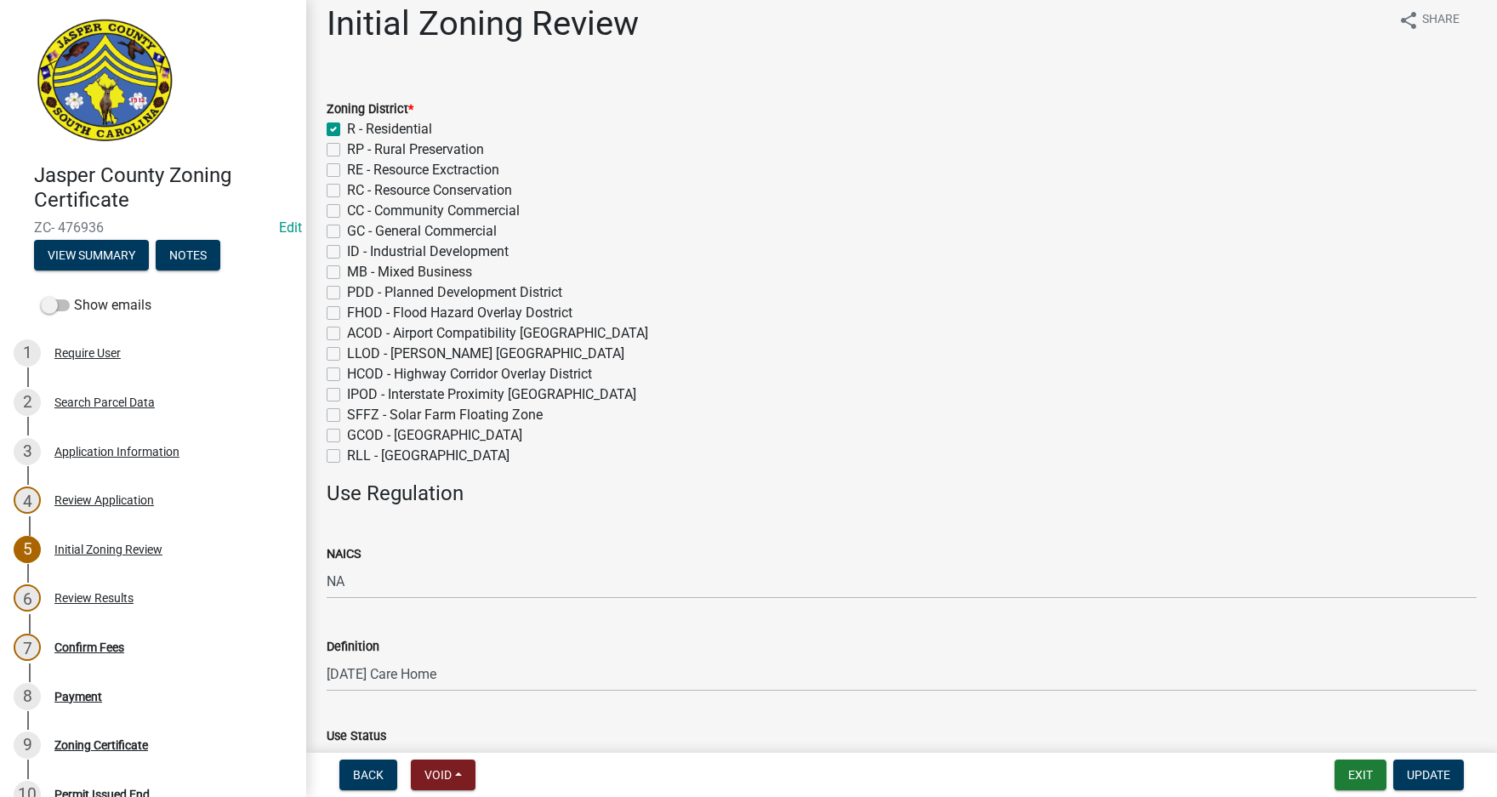
scroll to position [14, 0]
click at [77, 595] on div "Review Results" at bounding box center [93, 598] width 79 height 12
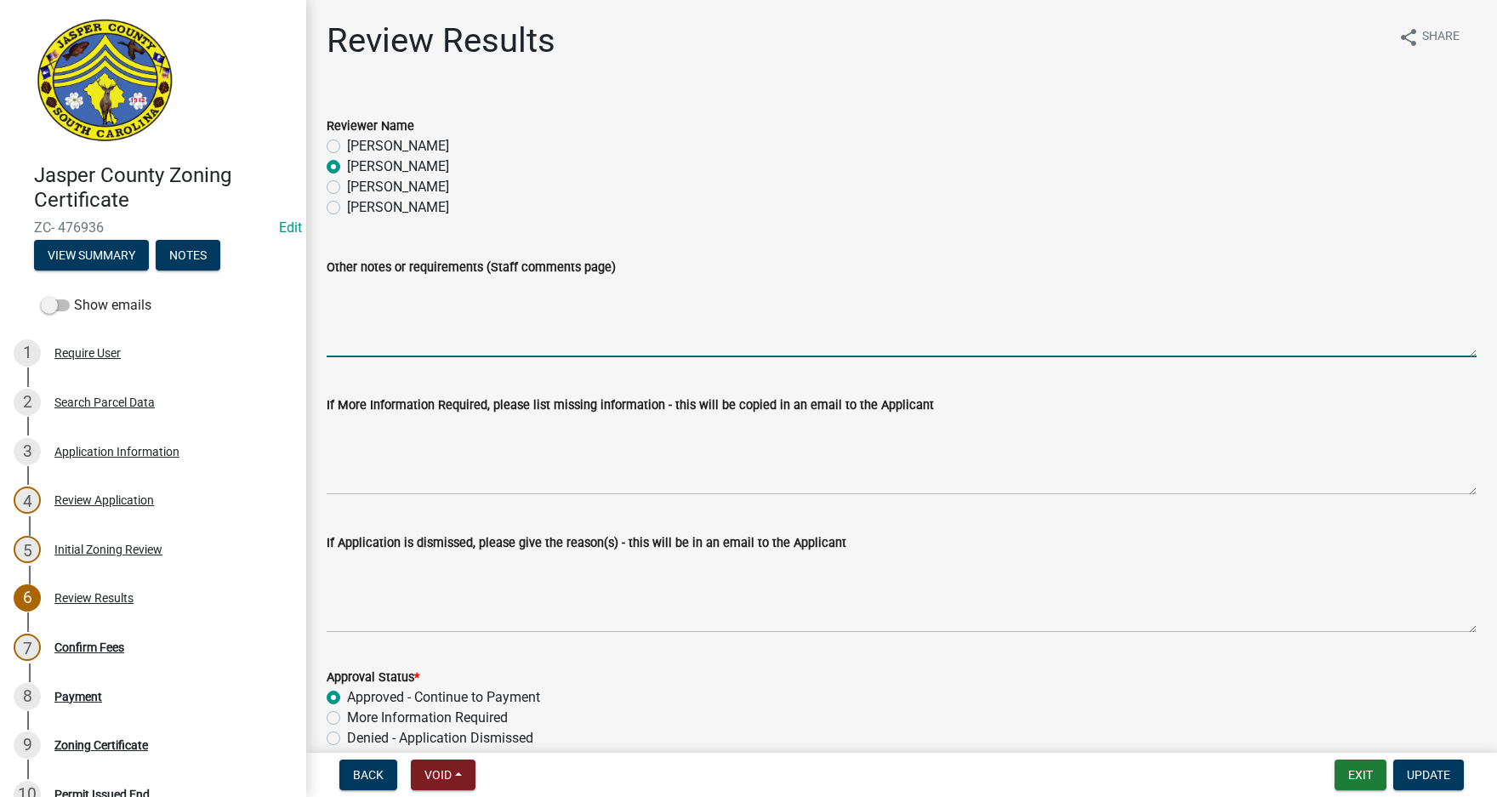
click at [466, 322] on textarea "Other notes or requirements (Staff comments page)" at bounding box center [902, 317] width 1150 height 80
type textarea "DES approval required"
click at [1420, 768] on span "Update" at bounding box center [1428, 775] width 43 height 14
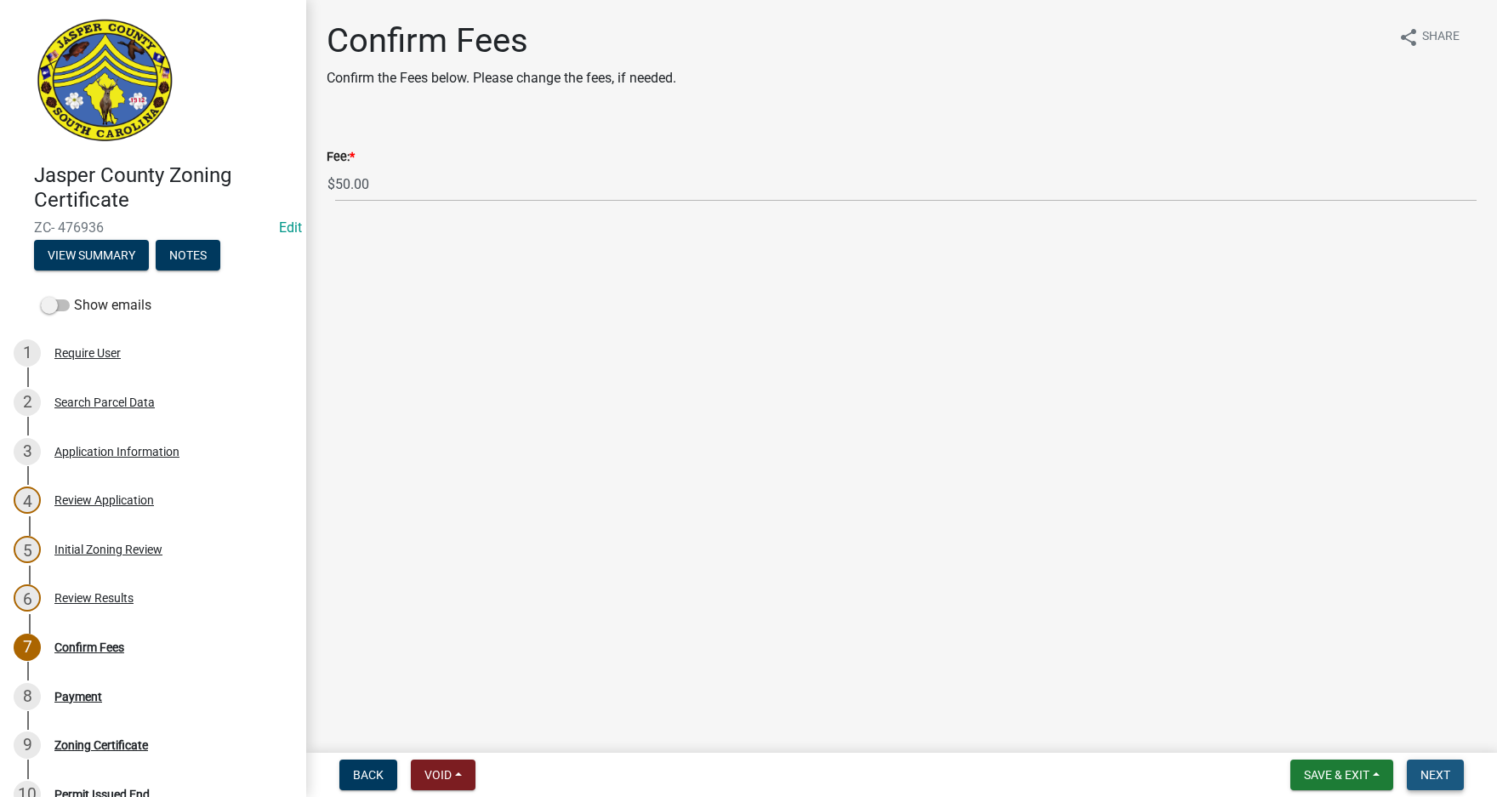
click at [1438, 777] on span "Next" at bounding box center [1435, 775] width 30 height 14
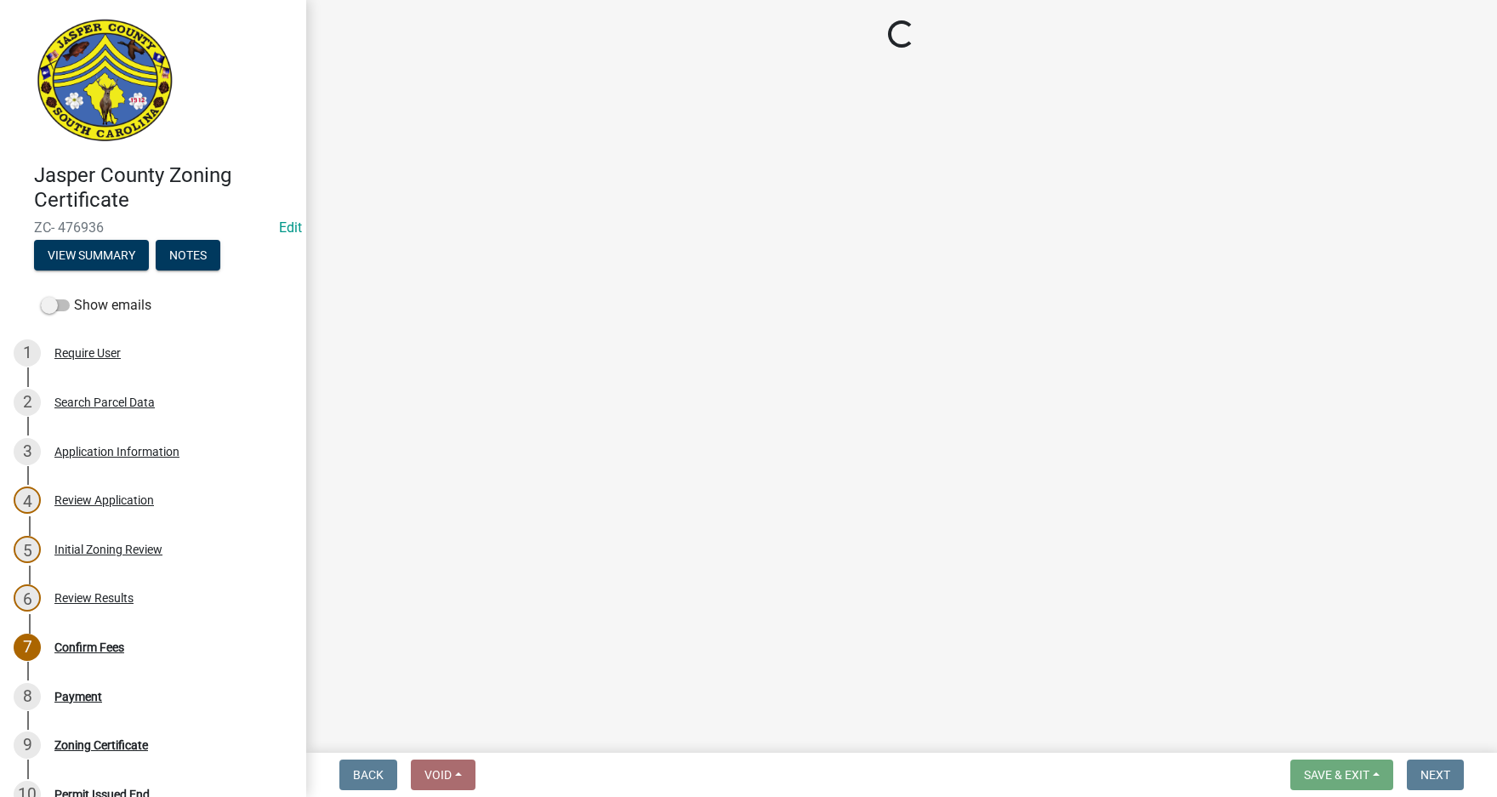
select select "3: 3"
